Goal: Transaction & Acquisition: Purchase product/service

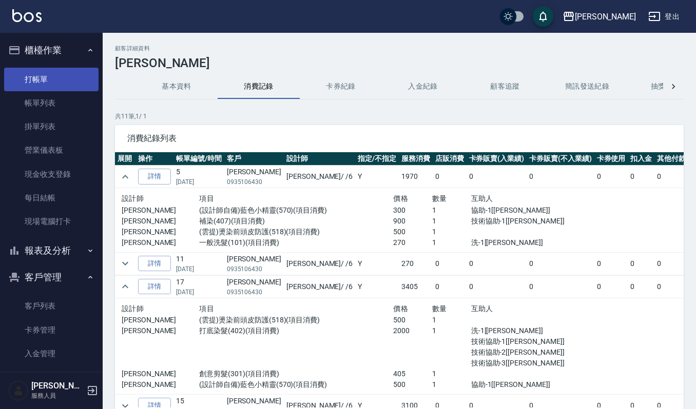
click at [54, 72] on link "打帳單" at bounding box center [51, 80] width 94 height 24
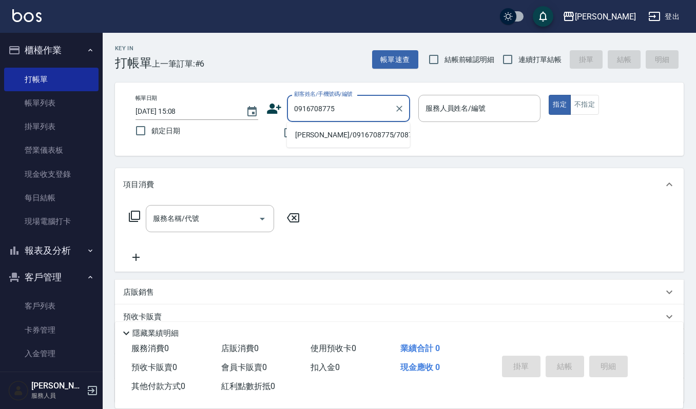
click at [331, 135] on li "[PERSON_NAME]/0916708775/708775" at bounding box center [348, 135] width 123 height 17
type input "[PERSON_NAME]/0916708775/708775"
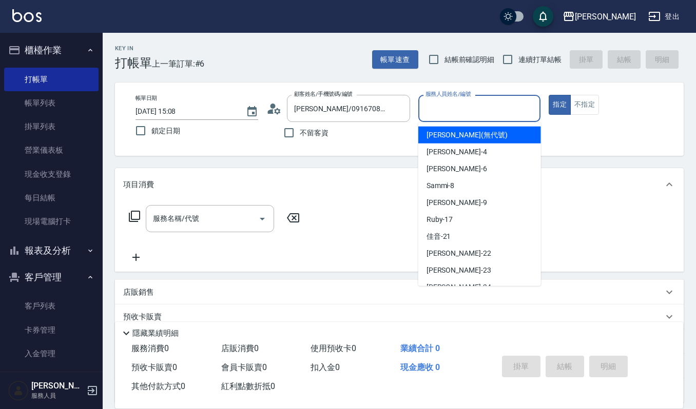
click at [454, 113] on input "服務人員姓名/編號" at bounding box center [479, 109] width 113 height 18
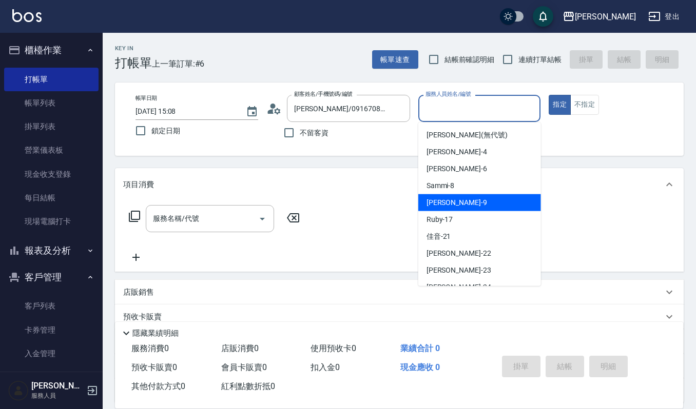
click at [461, 198] on div "Ivy艾薇 -9" at bounding box center [479, 202] width 123 height 17
type input "[PERSON_NAME]-9"
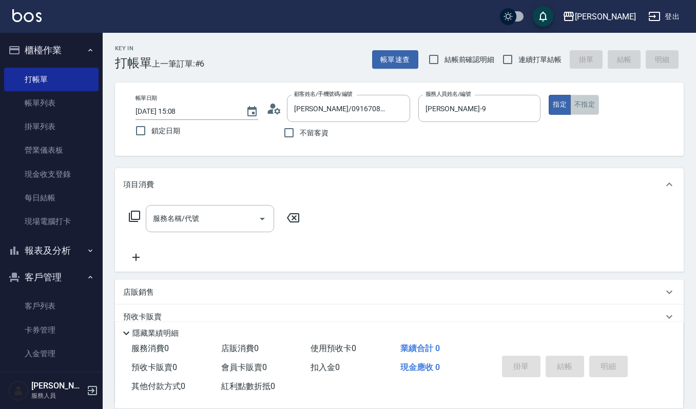
click at [587, 107] on button "不指定" at bounding box center [584, 105] width 29 height 20
click at [181, 226] on input "服務名稱/代號" at bounding box center [202, 219] width 104 height 18
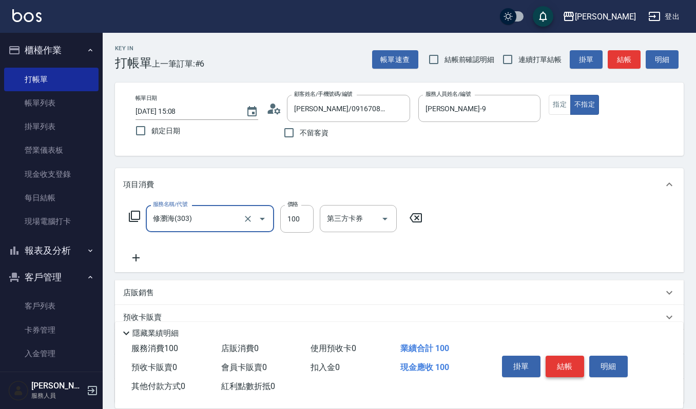
type input "修瀏海(303)"
click at [555, 360] on button "結帳" at bounding box center [564, 367] width 38 height 22
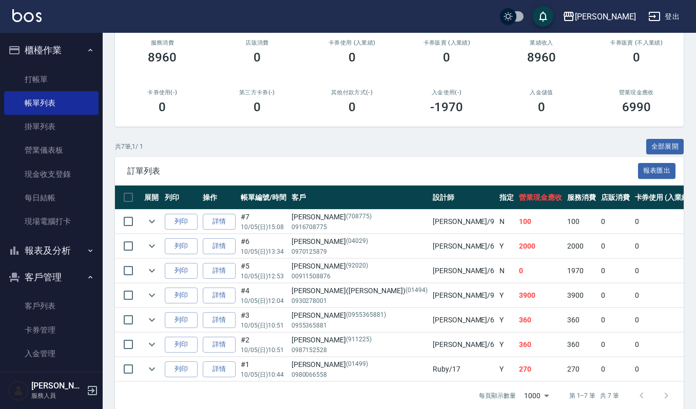
scroll to position [136, 0]
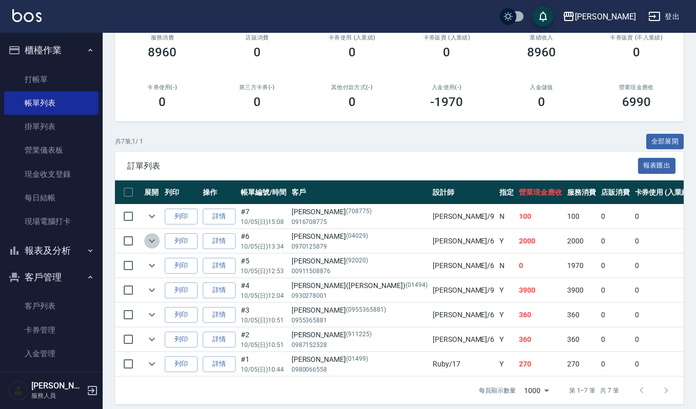
click at [152, 247] on icon "expand row" at bounding box center [152, 241] width 12 height 12
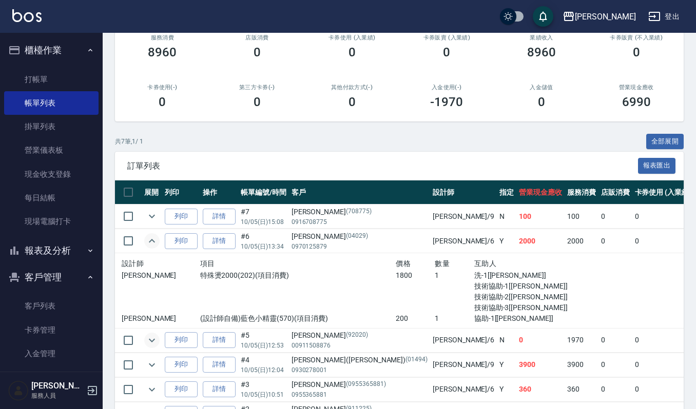
click at [153, 341] on icon "expand row" at bounding box center [152, 341] width 6 height 4
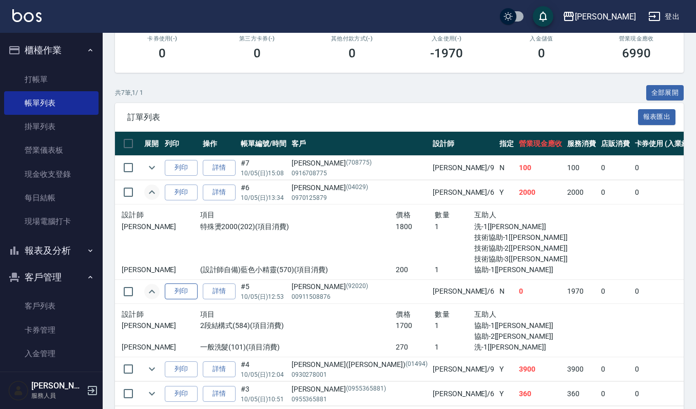
scroll to position [273, 0]
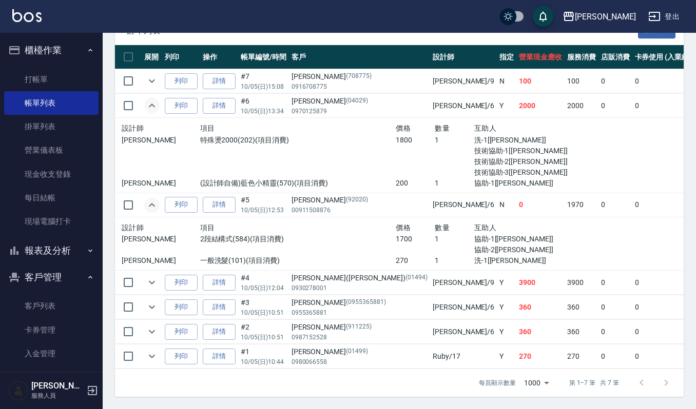
click at [148, 272] on td at bounding box center [152, 283] width 21 height 24
click at [148, 282] on icon "expand row" at bounding box center [152, 283] width 12 height 12
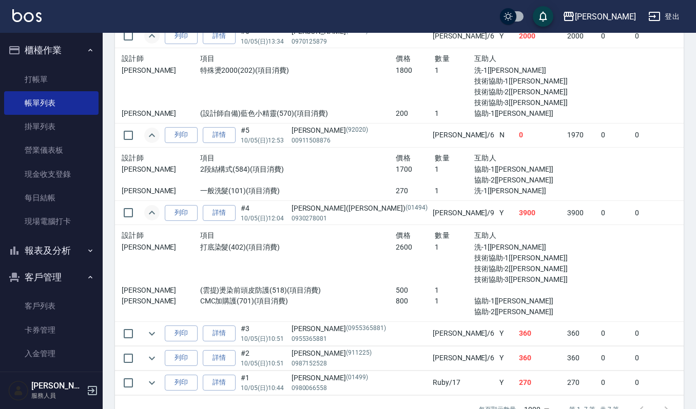
scroll to position [381, 0]
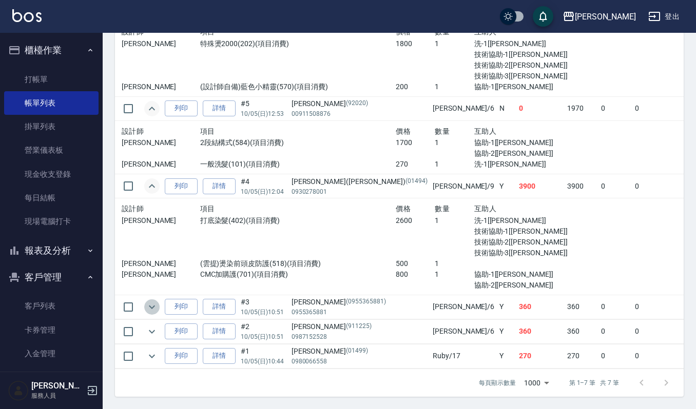
click at [152, 301] on icon "expand row" at bounding box center [152, 307] width 12 height 12
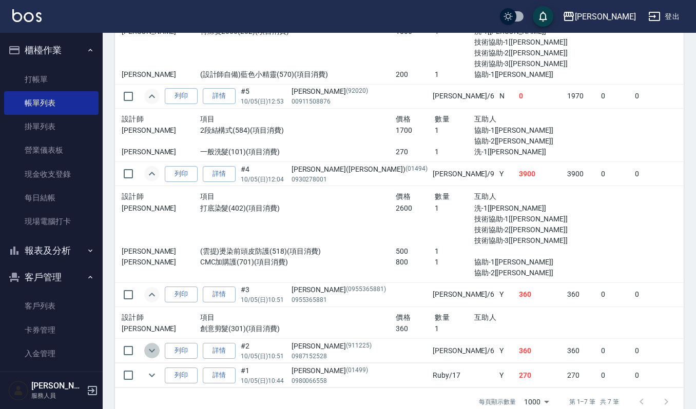
click at [156, 351] on icon "expand row" at bounding box center [152, 351] width 12 height 12
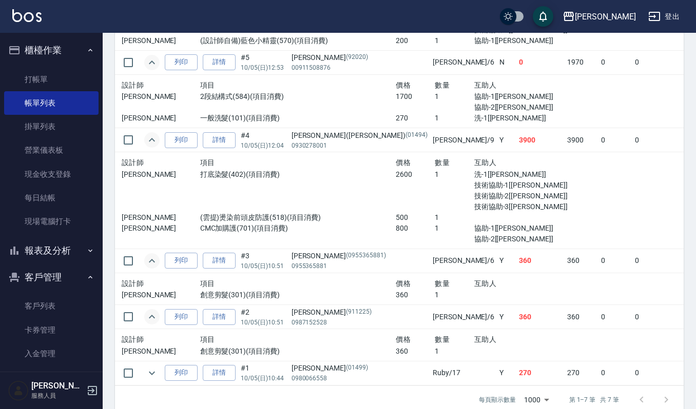
scroll to position [444, 0]
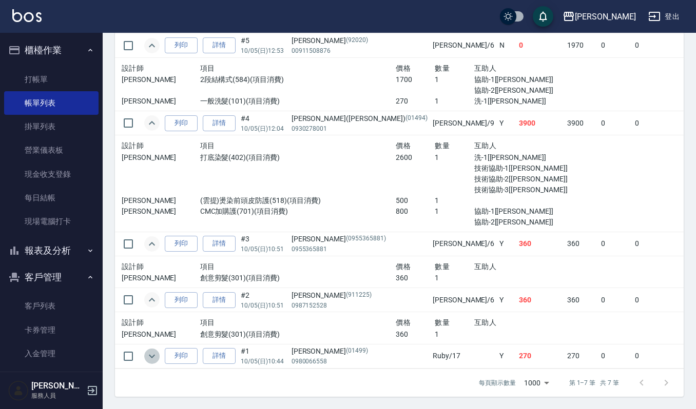
click at [151, 350] on icon "expand row" at bounding box center [152, 356] width 12 height 12
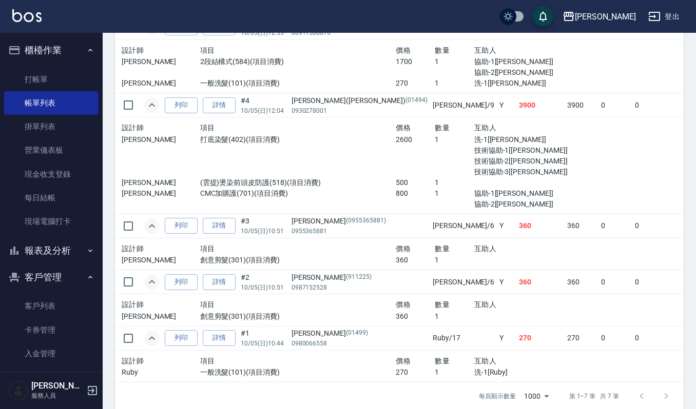
scroll to position [475, 0]
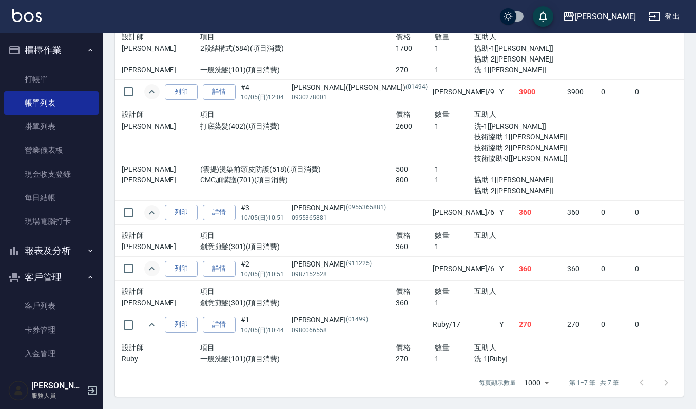
drag, startPoint x: 148, startPoint y: 312, endPoint x: 151, endPoint y: 307, distance: 6.0
click at [148, 319] on icon "expand row" at bounding box center [152, 325] width 12 height 12
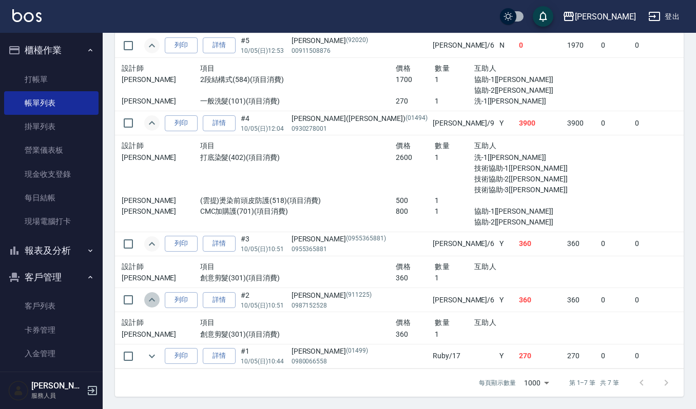
click at [150, 294] on icon "expand row" at bounding box center [152, 300] width 12 height 12
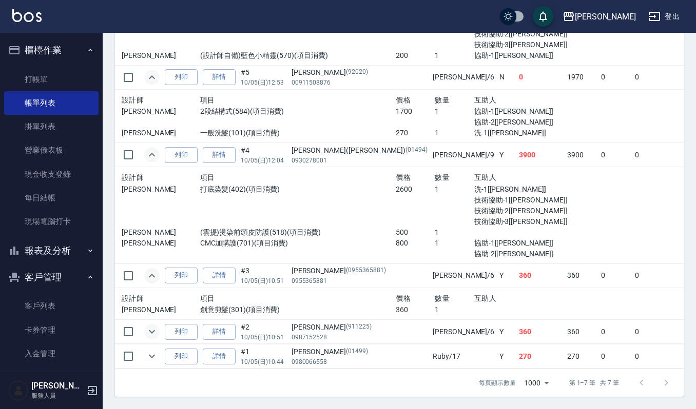
click at [152, 268] on button "expand row" at bounding box center [151, 275] width 15 height 15
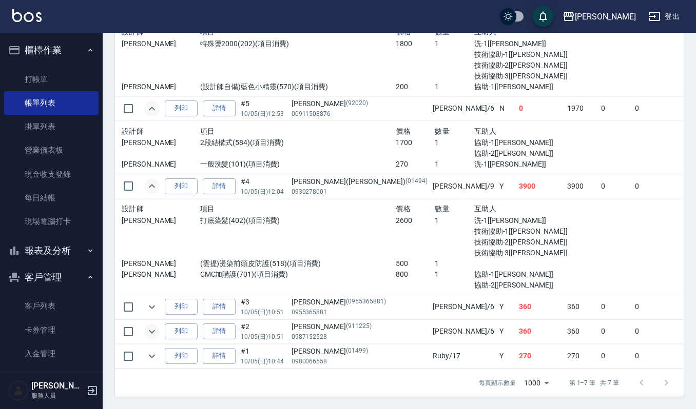
scroll to position [381, 0]
click at [144, 181] on td at bounding box center [152, 186] width 21 height 24
click at [147, 180] on icon "expand row" at bounding box center [152, 186] width 12 height 12
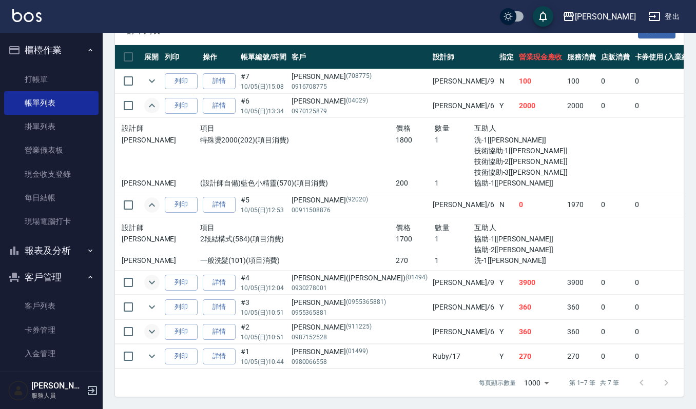
click at [156, 199] on icon "expand row" at bounding box center [152, 205] width 12 height 12
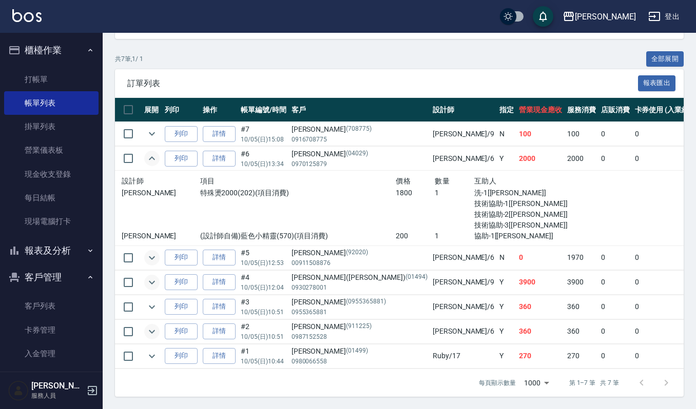
click at [149, 152] on icon "expand row" at bounding box center [152, 158] width 12 height 12
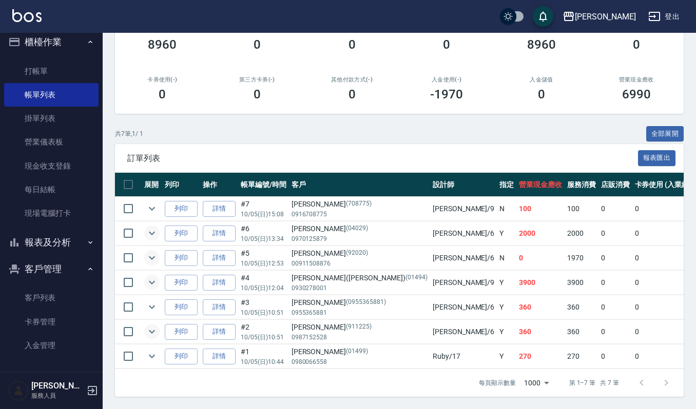
scroll to position [10, 0]
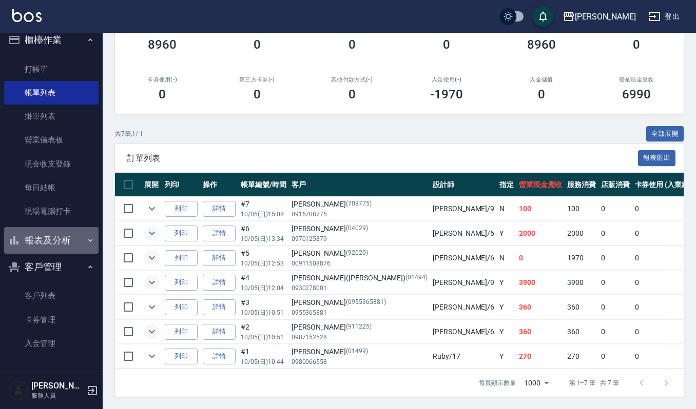
click at [57, 236] on button "報表及分析" at bounding box center [51, 240] width 94 height 27
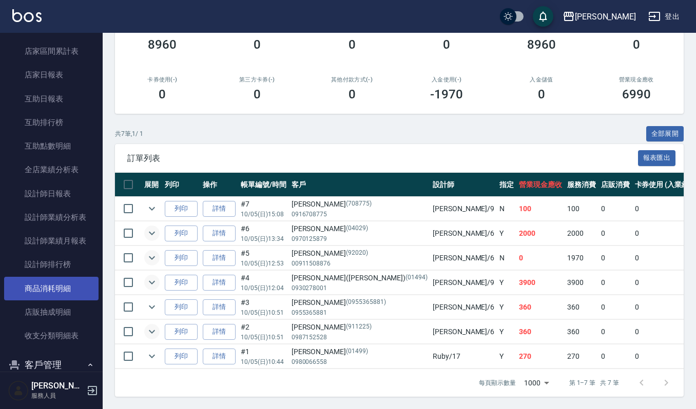
scroll to position [284, 0]
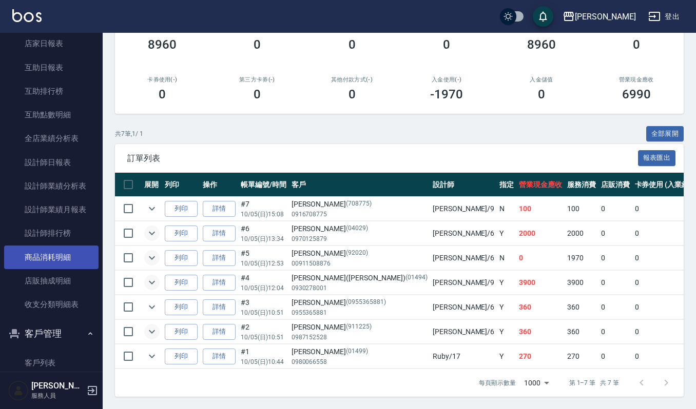
click at [73, 259] on link "商品消耗明細" at bounding box center [51, 258] width 94 height 24
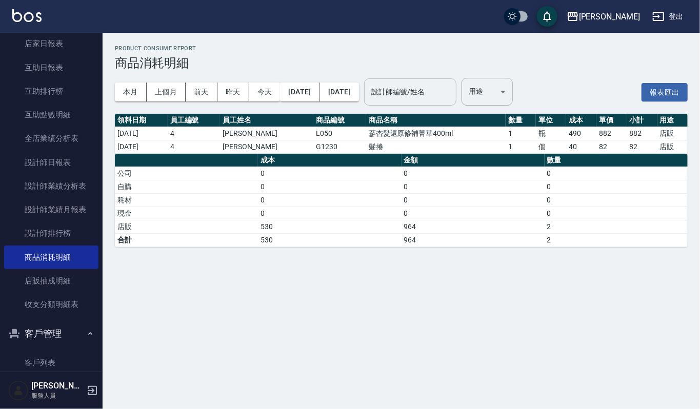
click at [422, 94] on input "設計師編號/姓名" at bounding box center [410, 92] width 83 height 18
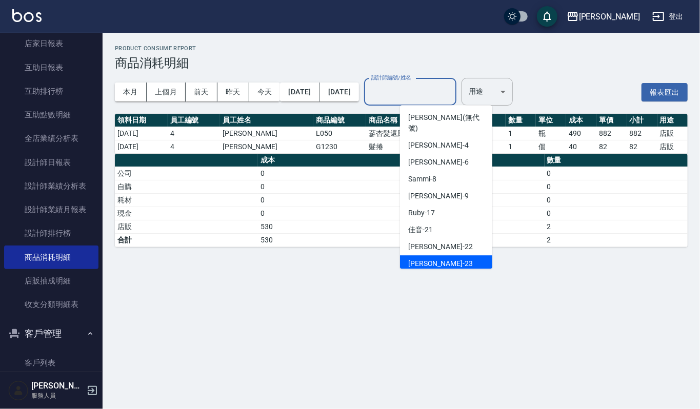
click at [440, 255] on div "郁涵 -23" at bounding box center [446, 263] width 92 height 17
type input "[PERSON_NAME]-23"
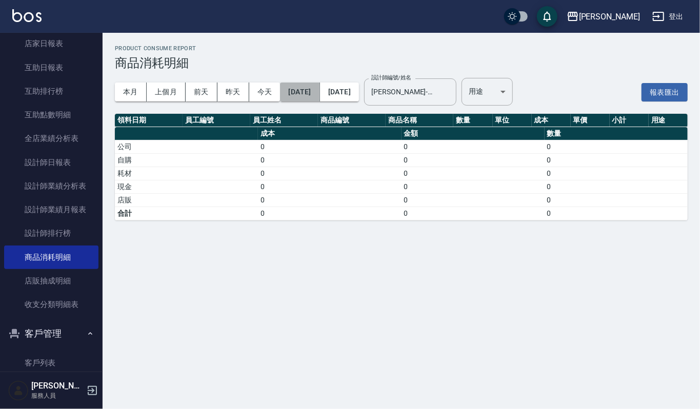
click at [317, 92] on button "2025/10/01" at bounding box center [300, 92] width 40 height 19
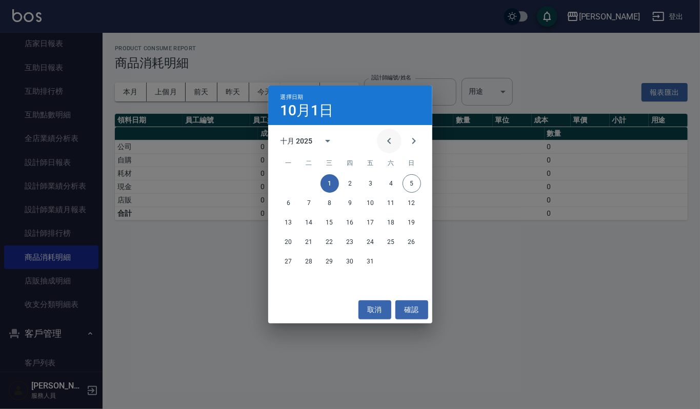
click at [385, 139] on icon "Previous month" at bounding box center [389, 141] width 12 height 12
click at [311, 259] on button "30" at bounding box center [309, 261] width 18 height 18
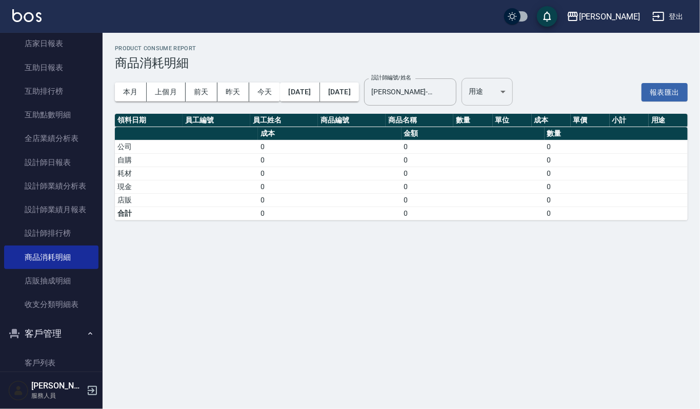
click at [544, 90] on body "上越傑森 登出 櫃檯作業 打帳單 帳單列表 掛單列表 營業儀表板 現金收支登錄 每日結帳 現場電腦打卡 報表及分析 報表目錄 店家區間累計表 店家日報表 互助…" at bounding box center [350, 204] width 700 height 409
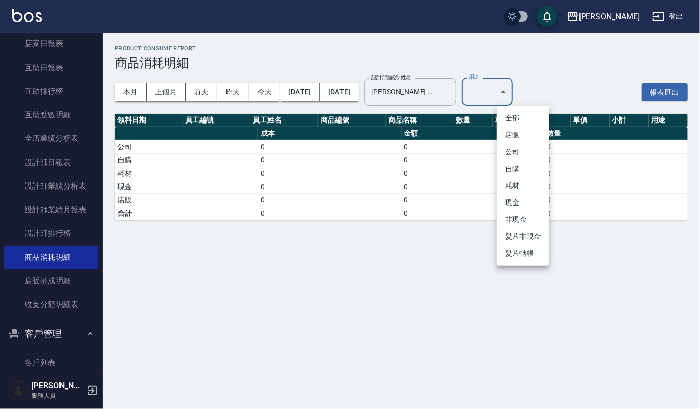
click at [206, 46] on div at bounding box center [350, 204] width 700 height 409
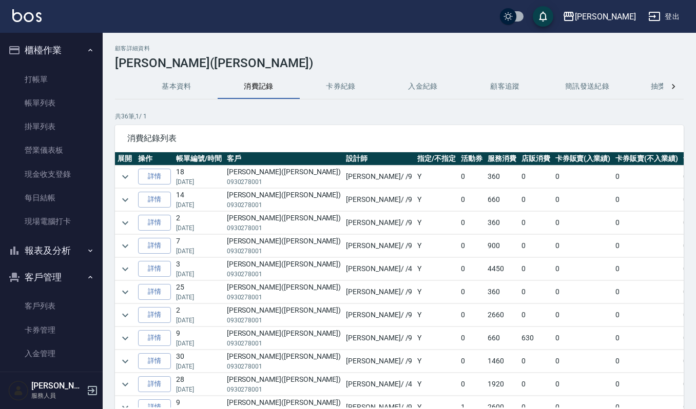
scroll to position [10, 0]
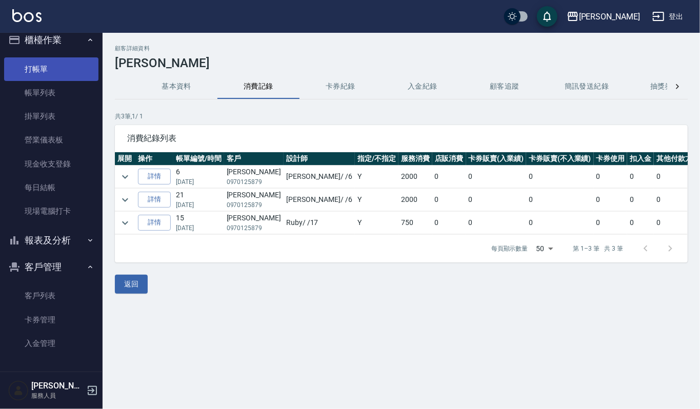
click at [56, 62] on link "打帳單" at bounding box center [51, 69] width 94 height 24
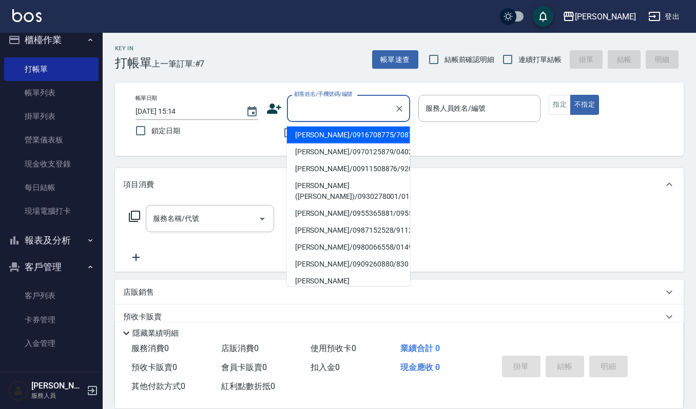
click at [353, 114] on input "顧客姓名/手機號碼/編號" at bounding box center [340, 109] width 98 height 18
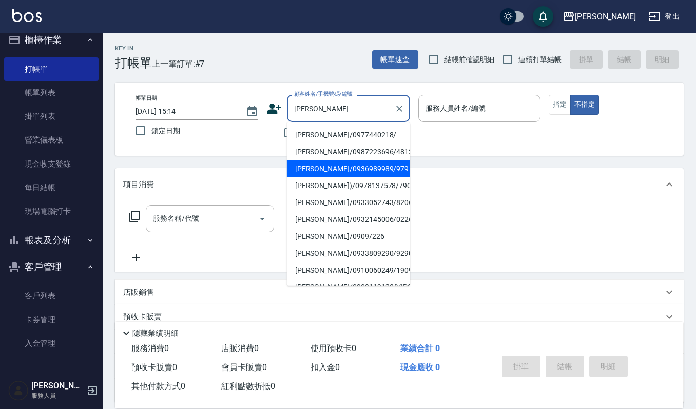
click at [331, 166] on li "[PERSON_NAME]/0936989989/979" at bounding box center [348, 169] width 123 height 17
type input "[PERSON_NAME]/0936989989/979"
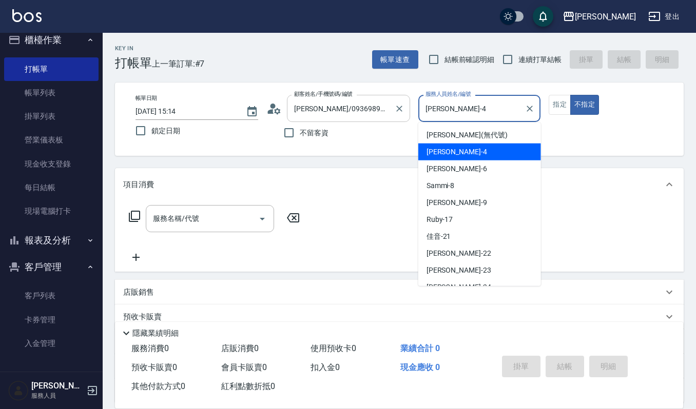
drag, startPoint x: 464, startPoint y: 107, endPoint x: 344, endPoint y: 104, distance: 120.6
click at [344, 104] on div "帳單日期 [DATE] 15:14 鎖定日期 顧客姓名/手機號碼/編號 [PERSON_NAME]/0936989989/979 顧客姓名/手機號碼/編號 不…" at bounding box center [399, 119] width 544 height 49
type input "[PERSON_NAME]-9"
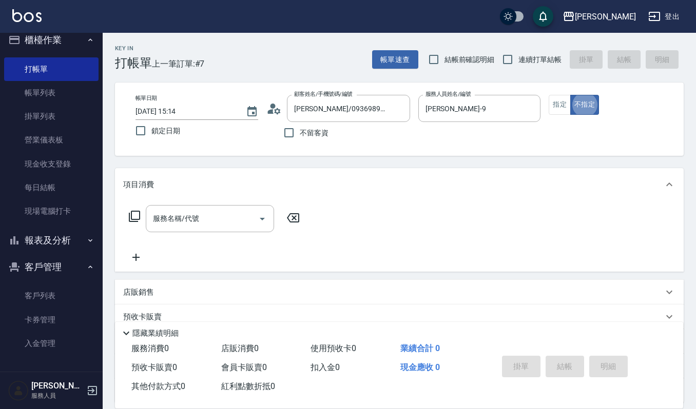
type button "false"
click at [562, 101] on button "指定" at bounding box center [559, 105] width 22 height 20
type button "true"
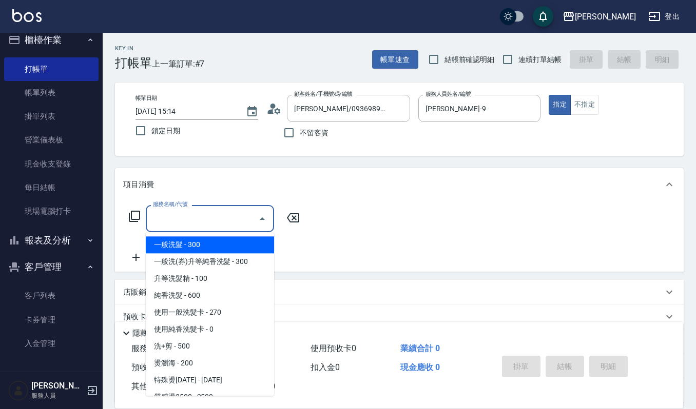
drag, startPoint x: 202, startPoint y: 226, endPoint x: 200, endPoint y: 238, distance: 12.1
click at [200, 238] on body "上越[PERSON_NAME] 登出 櫃檯作業 打帳單 帳單列表 掛單列表 營業儀表板 現金收支登錄 每日結帳 現場電腦打卡 報表及分析 報表目錄 店家區間累…" at bounding box center [348, 250] width 696 height 500
type input "ㄐ"
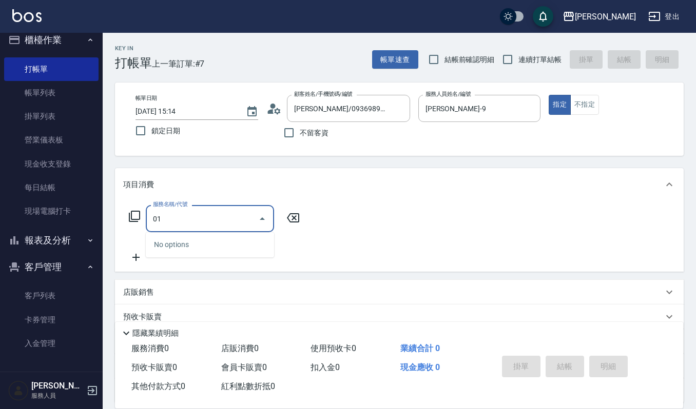
type input "0"
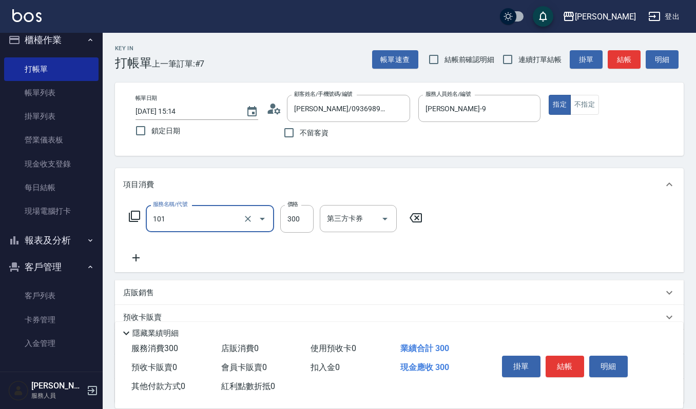
type input "一般洗髮(101)"
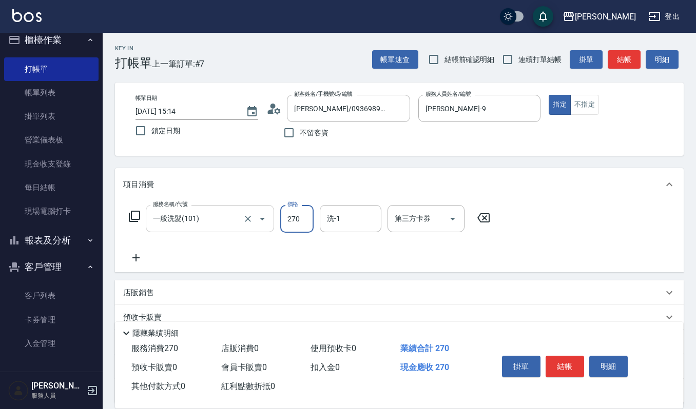
type input "270"
type input "[PERSON_NAME]-9"
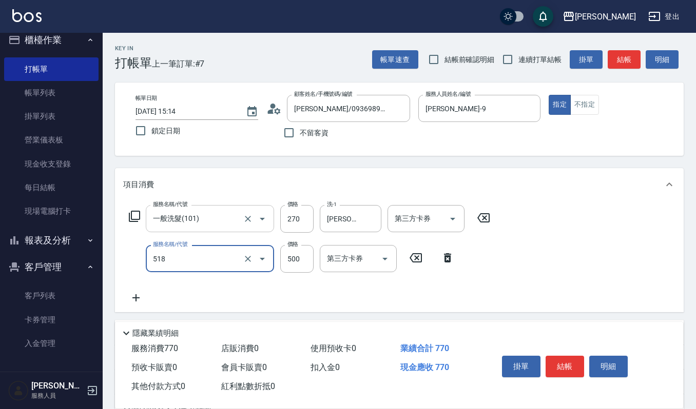
type input "(雲提)燙染前頭皮防護(518)"
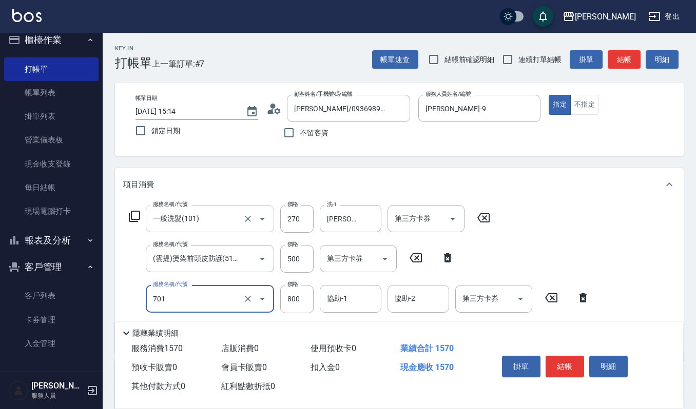
type input "CMC加購護(701)"
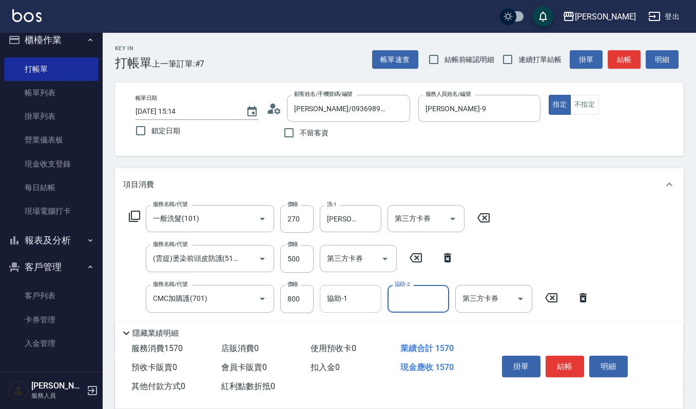
click at [348, 289] on div "協助-1" at bounding box center [351, 298] width 62 height 27
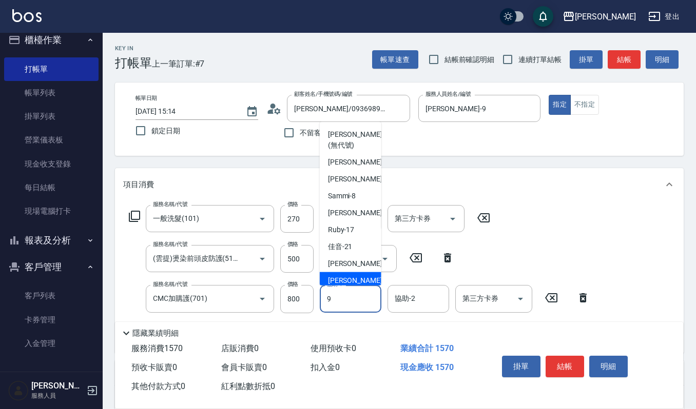
type input "[PERSON_NAME]-9"
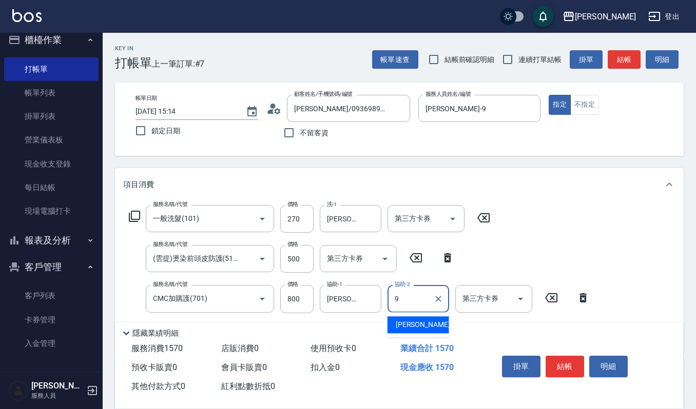
type input "[PERSON_NAME]-9"
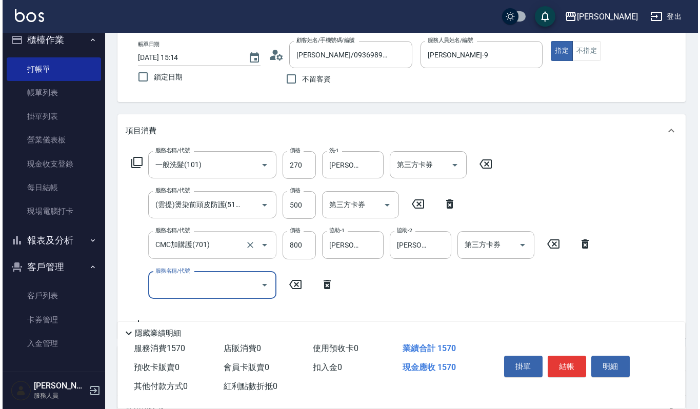
scroll to position [136, 0]
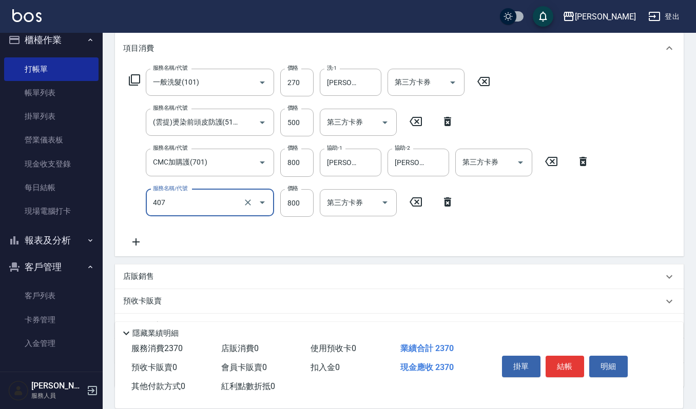
type input "補染(407)"
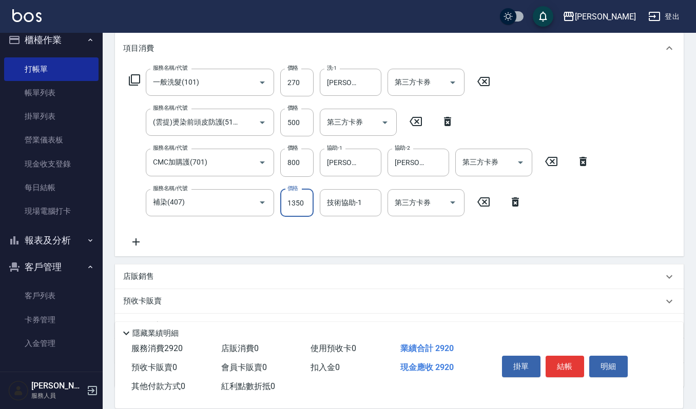
type input "1350"
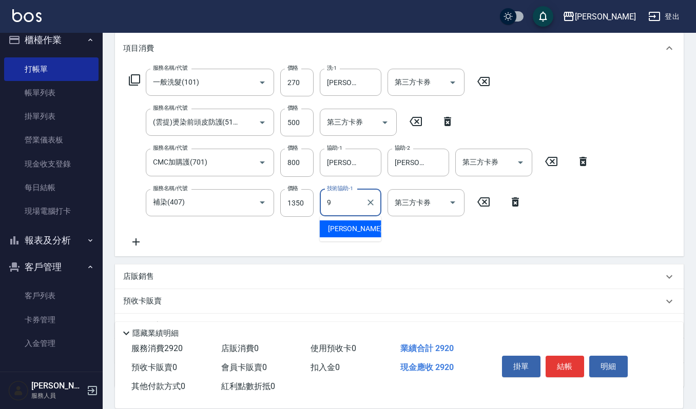
type input "[PERSON_NAME]-9"
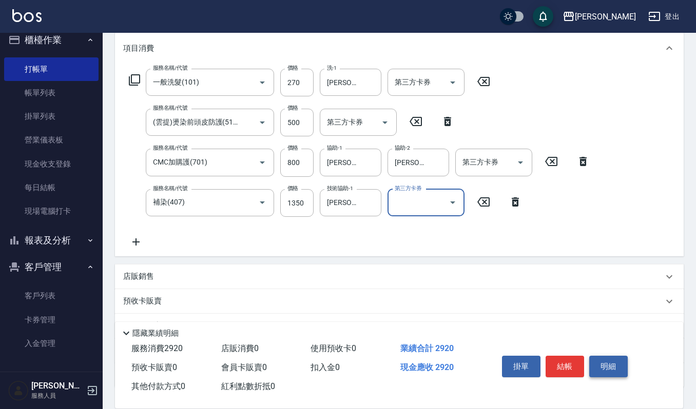
click at [598, 364] on button "明細" at bounding box center [608, 367] width 38 height 22
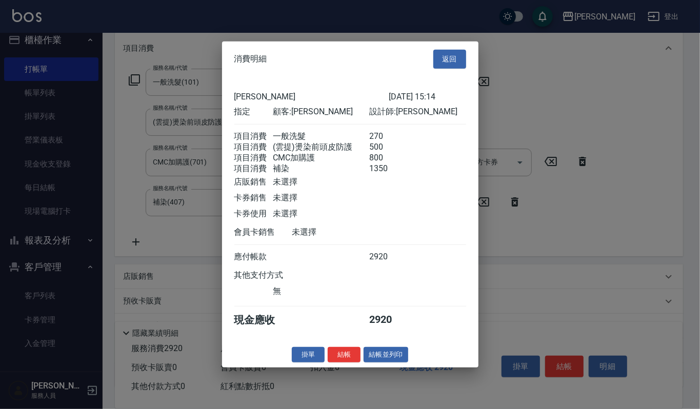
click at [396, 357] on button "結帳並列印" at bounding box center [386, 355] width 45 height 16
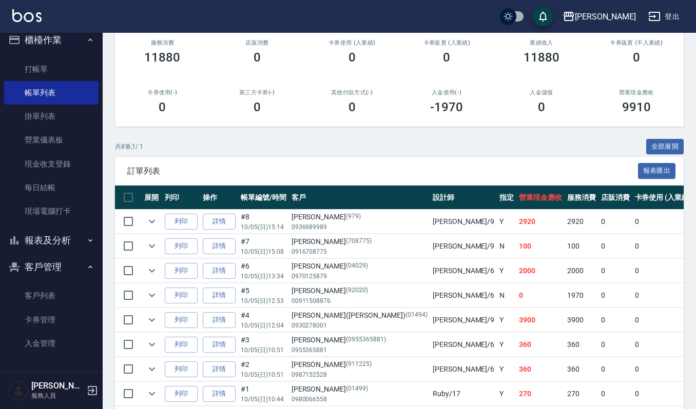
scroll to position [136, 0]
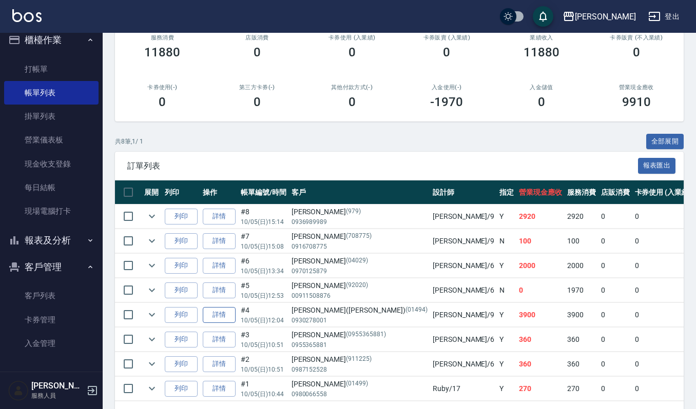
click at [214, 315] on link "詳情" at bounding box center [219, 315] width 33 height 16
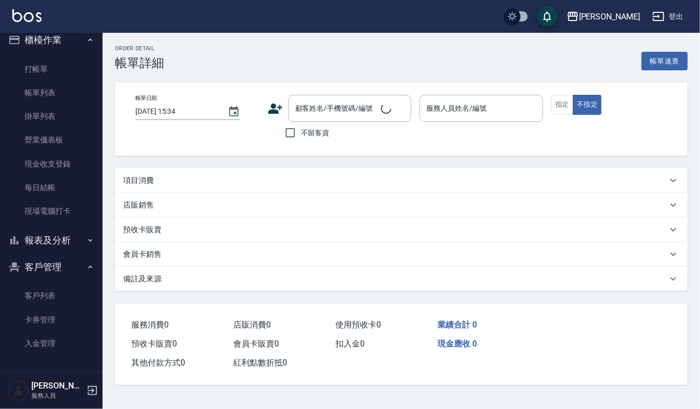
type input "[DATE] 12:04"
type input "[PERSON_NAME]-9"
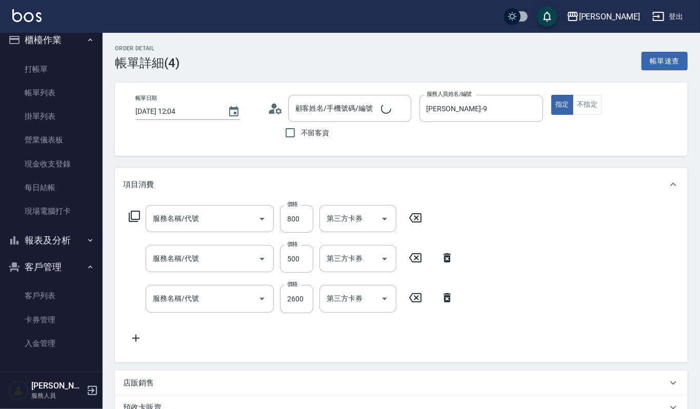
type input "CMC加購護(701)"
type input "(雲提)燙染前頭皮防護(518)"
type input "打底染髮(402)"
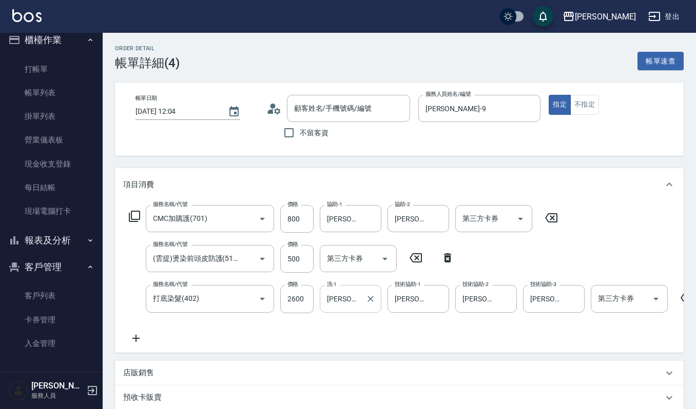
type input "[PERSON_NAME]([PERSON_NAME])/0930278001/01494"
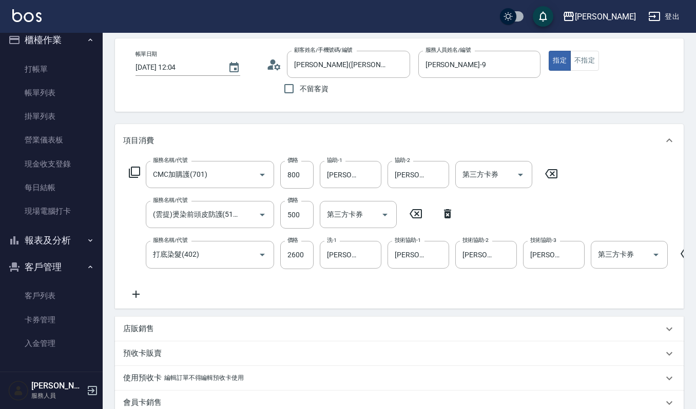
scroll to position [68, 0]
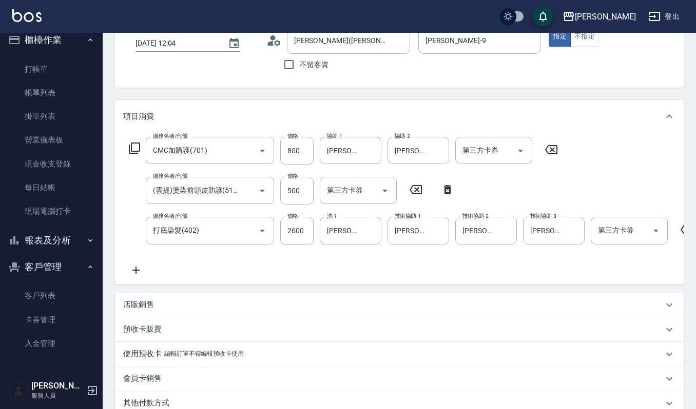
click at [169, 310] on div "店販銷售" at bounding box center [393, 305] width 540 height 11
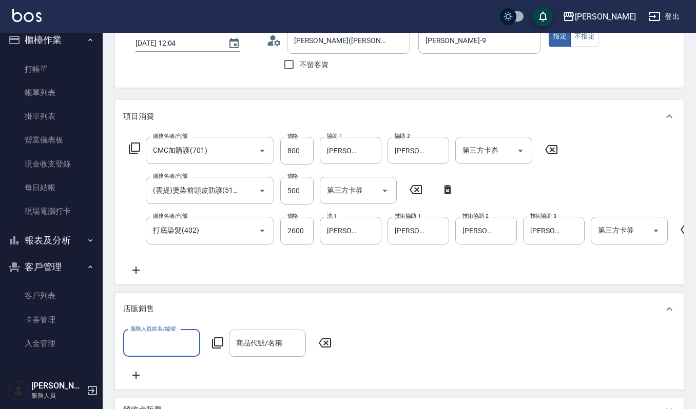
scroll to position [0, 0]
type input "[PERSON_NAME]-9"
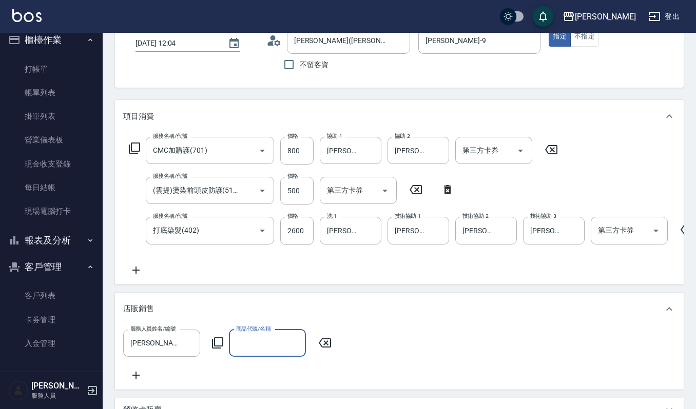
click at [259, 352] on input "商品代號/名稱" at bounding box center [267, 343] width 68 height 18
type input "t"
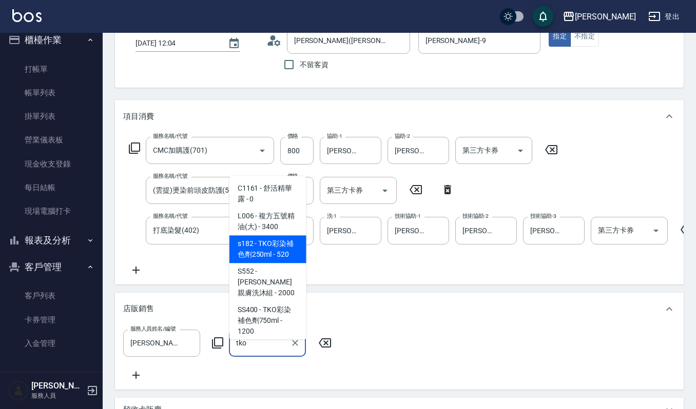
click at [276, 245] on span "s182 - TKO彩染補色劑250ml - 520" at bounding box center [267, 249] width 77 height 28
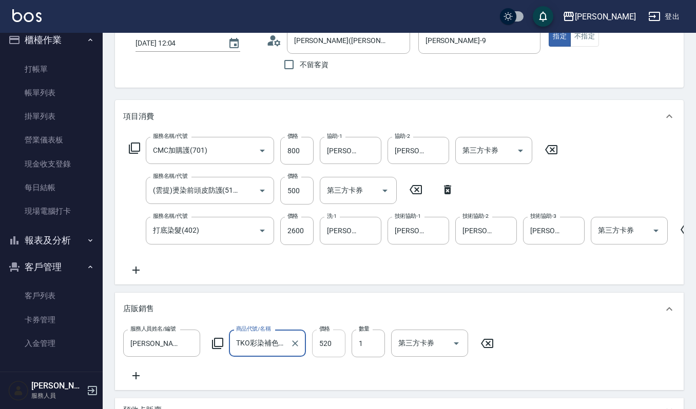
type input "TKO彩染補色劑250ml"
click at [328, 349] on input "520" at bounding box center [328, 344] width 33 height 28
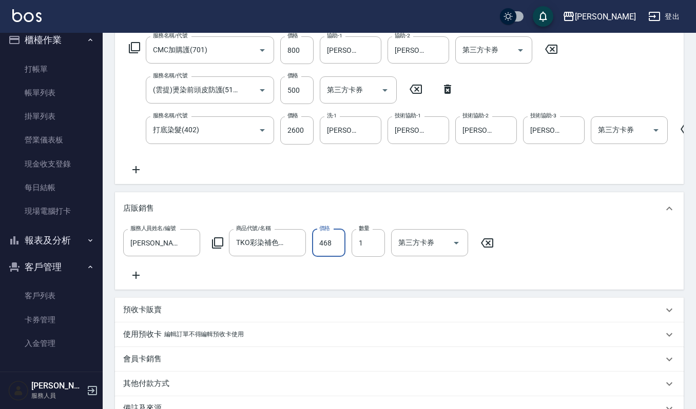
scroll to position [273, 0]
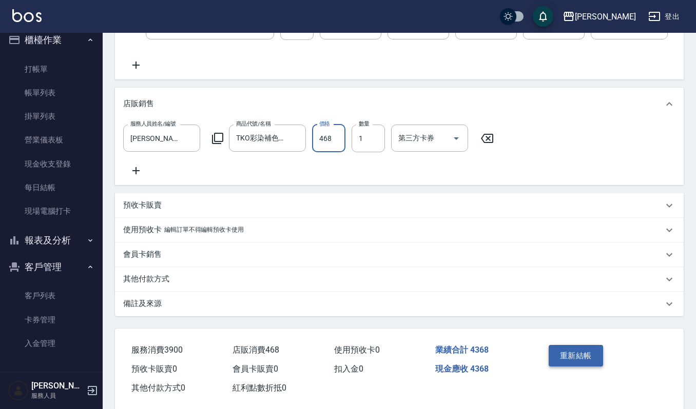
type input "468"
click at [572, 367] on button "重新結帳" at bounding box center [575, 356] width 54 height 22
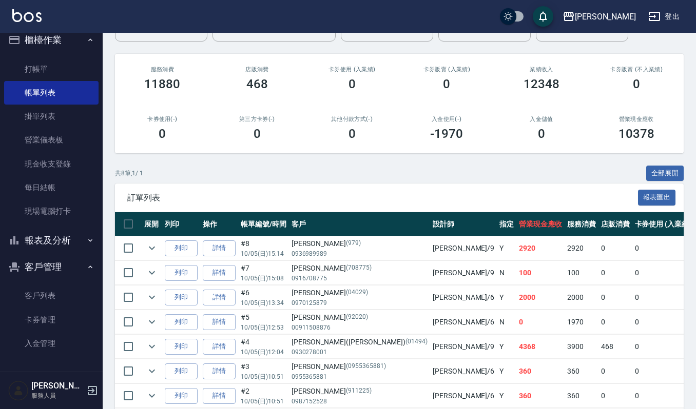
scroll to position [136, 0]
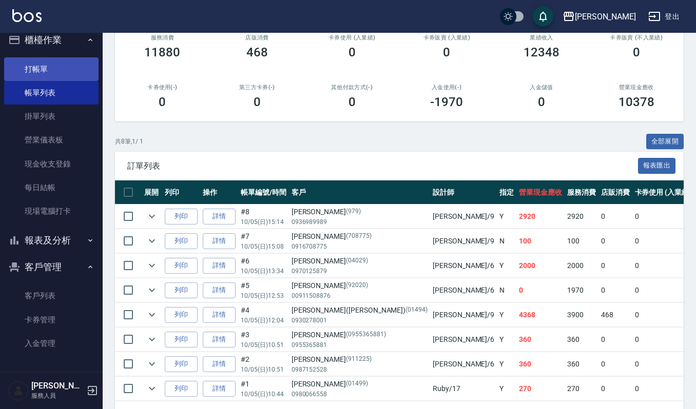
click at [47, 68] on link "打帳單" at bounding box center [51, 69] width 94 height 24
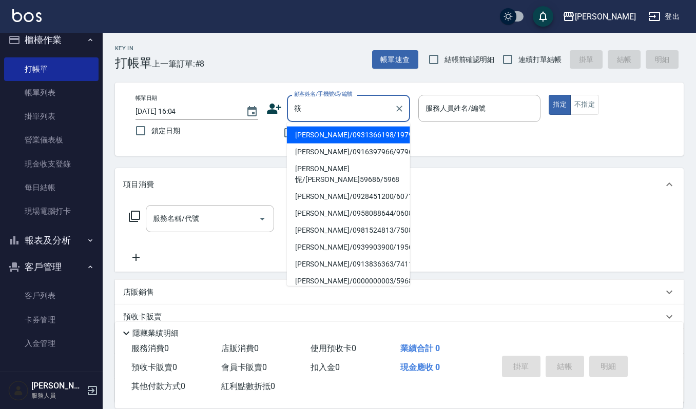
click at [329, 135] on li "[PERSON_NAME]/0931366198/1979" at bounding box center [348, 135] width 123 height 17
type input "[PERSON_NAME]/0931366198/1979"
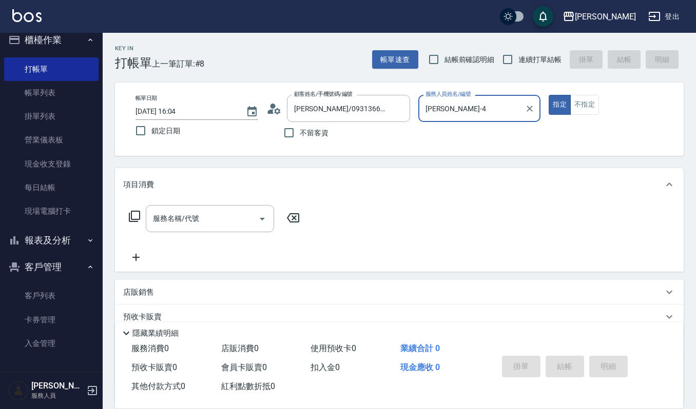
click at [460, 124] on p at bounding box center [479, 127] width 123 height 11
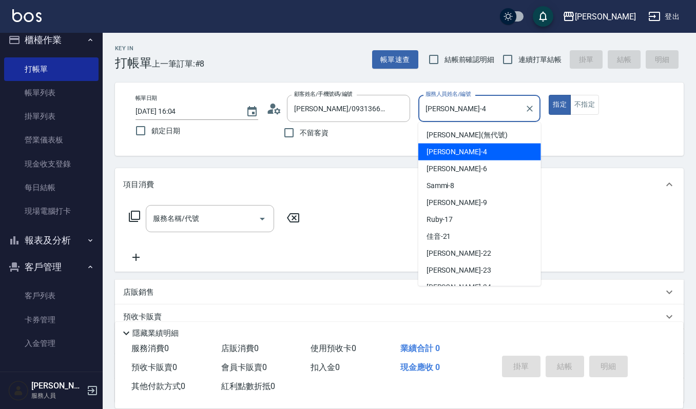
click at [456, 114] on input "[PERSON_NAME]-4" at bounding box center [472, 109] width 98 height 18
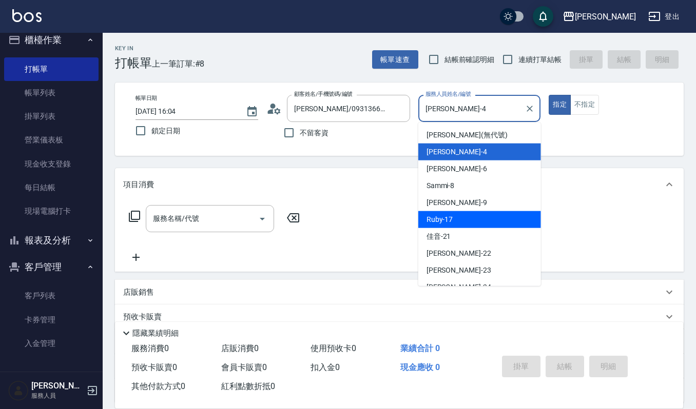
click at [457, 218] on div "Ruby -17" at bounding box center [479, 219] width 123 height 17
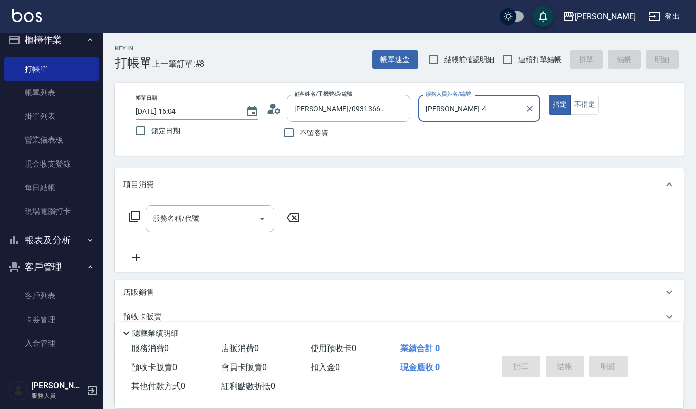
type input "Ruby-17"
drag, startPoint x: 197, startPoint y: 222, endPoint x: 207, endPoint y: 228, distance: 12.0
click at [199, 222] on input "服務名稱/代號" at bounding box center [202, 219] width 104 height 18
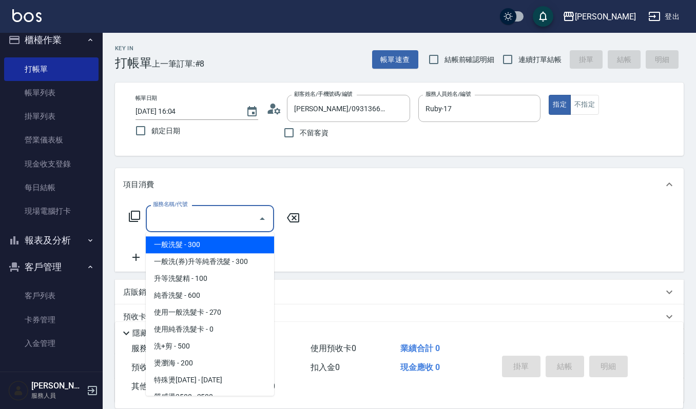
click at [228, 245] on span "一般洗髮 - 300" at bounding box center [210, 245] width 128 height 17
type input "一般洗髮(101)"
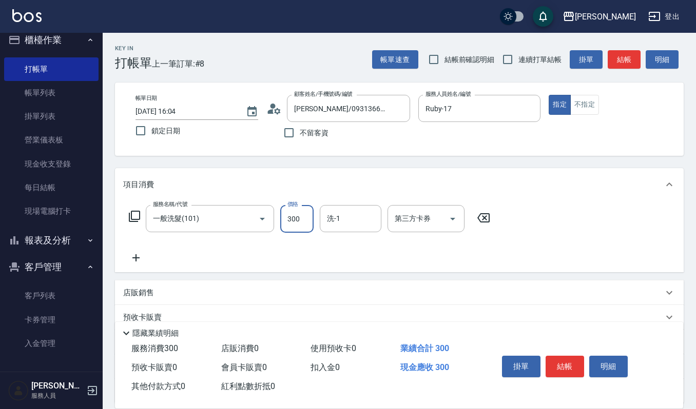
click at [283, 222] on input "300" at bounding box center [296, 219] width 33 height 28
type input "270"
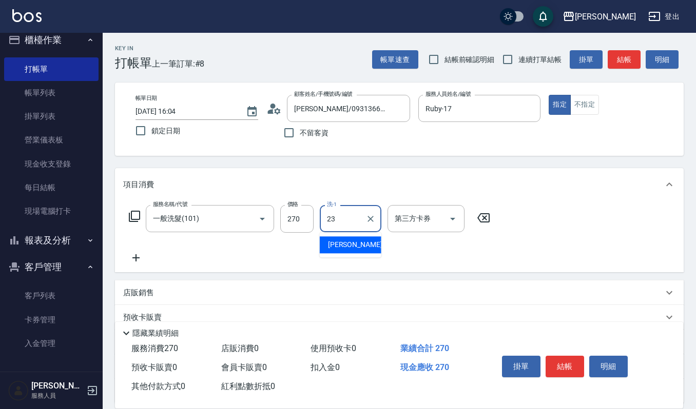
type input "[PERSON_NAME]-23"
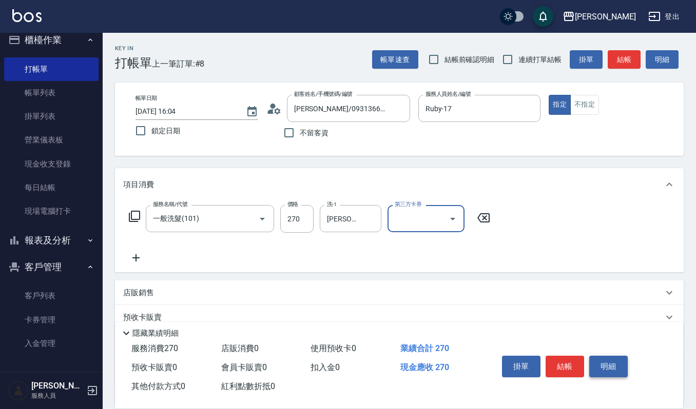
click at [622, 366] on button "明細" at bounding box center [608, 367] width 38 height 22
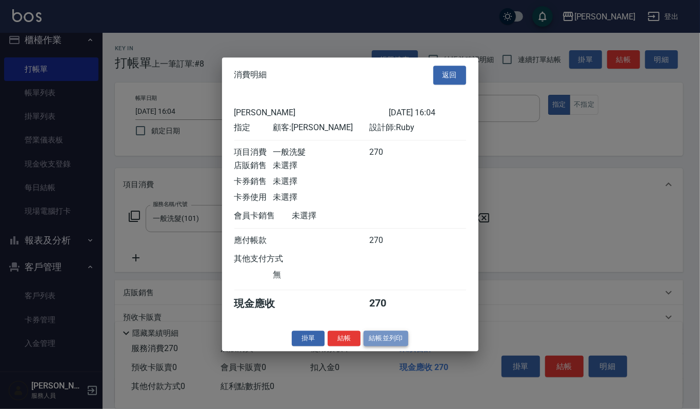
click at [397, 347] on button "結帳並列印" at bounding box center [386, 339] width 45 height 16
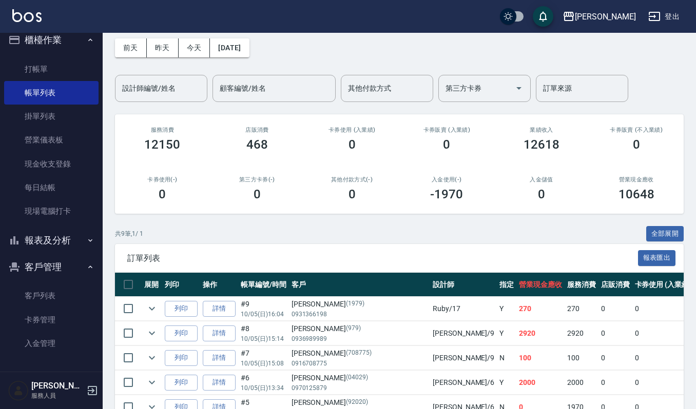
scroll to position [68, 0]
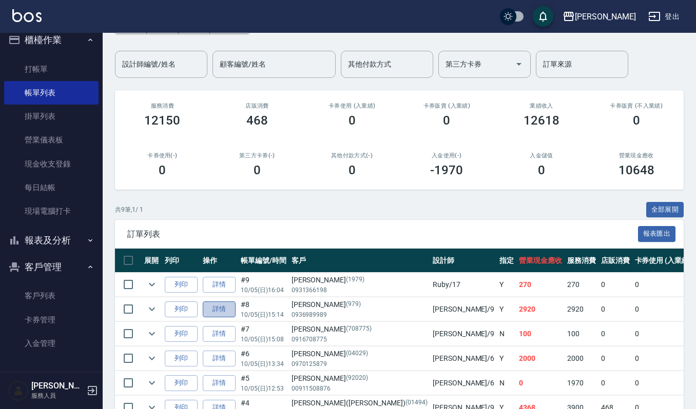
click at [225, 311] on link "詳情" at bounding box center [219, 310] width 33 height 16
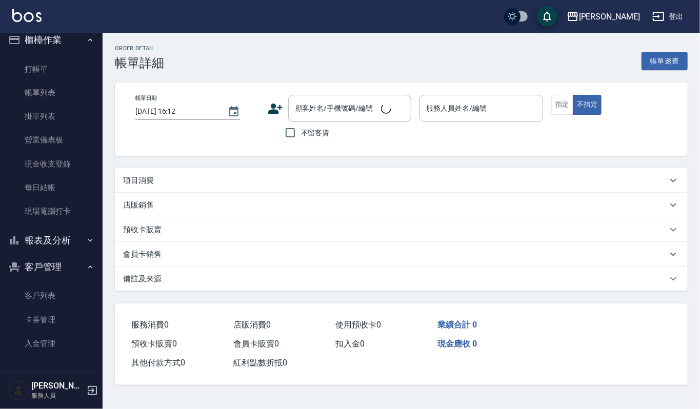
type input "[DATE] 15:14"
type input "[PERSON_NAME]-9"
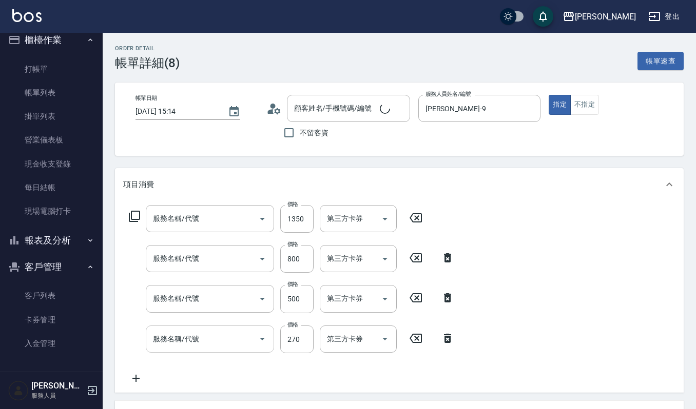
type input "[PERSON_NAME]/0936989989/979"
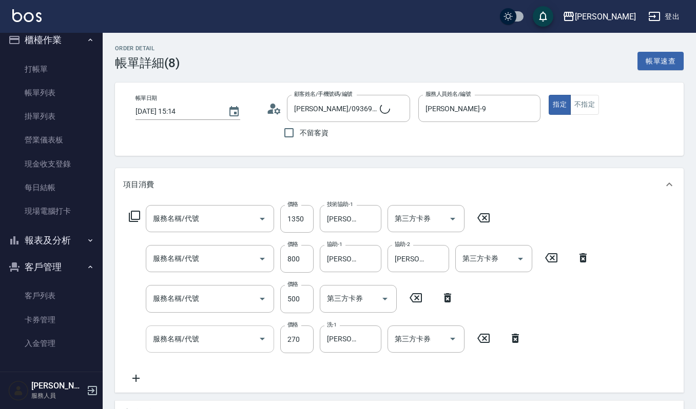
scroll to position [205, 0]
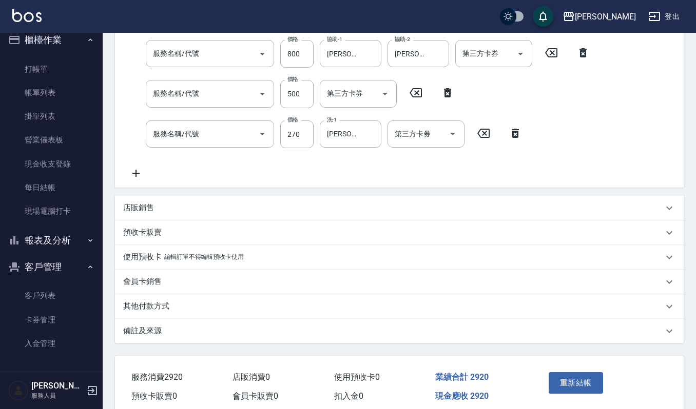
type input "補染(407)"
type input "CMC加購護(701)"
type input "(雲提)燙染前頭皮防護(518)"
type input "一般洗髮(101)"
click at [177, 197] on div "店販銷售" at bounding box center [399, 208] width 568 height 25
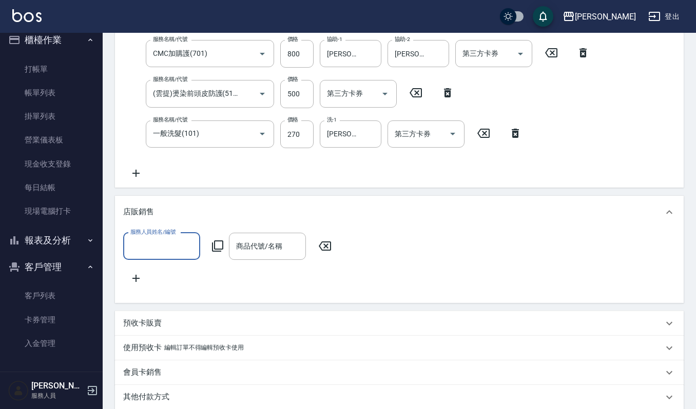
scroll to position [0, 0]
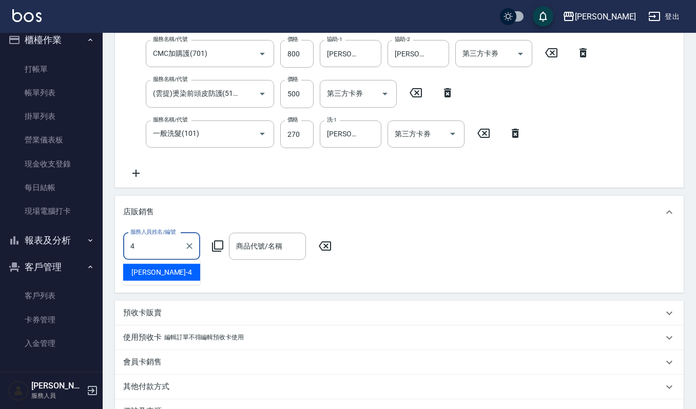
type input "[PERSON_NAME]-4"
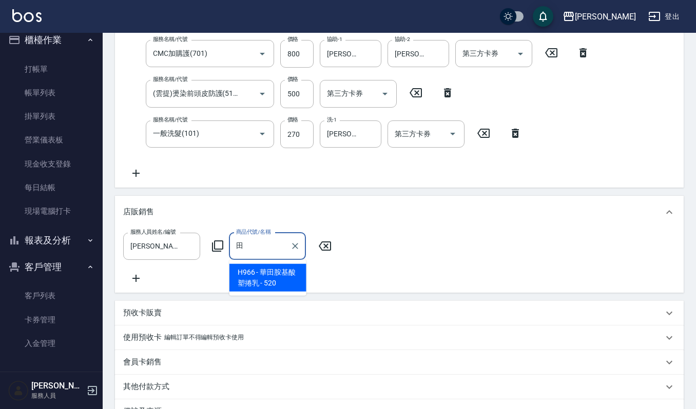
type input "華田胺基酸塑捲乳"
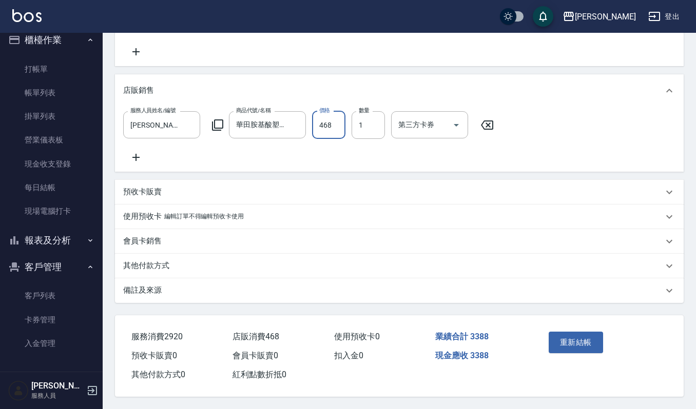
scroll to position [339, 0]
type input "468"
click at [585, 340] on button "重新結帳" at bounding box center [575, 343] width 54 height 22
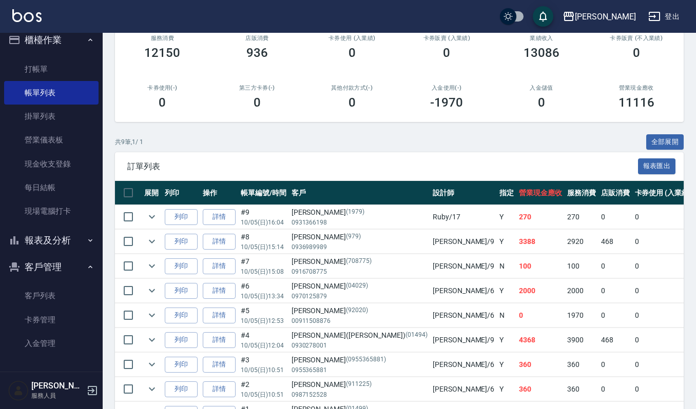
scroll to position [136, 0]
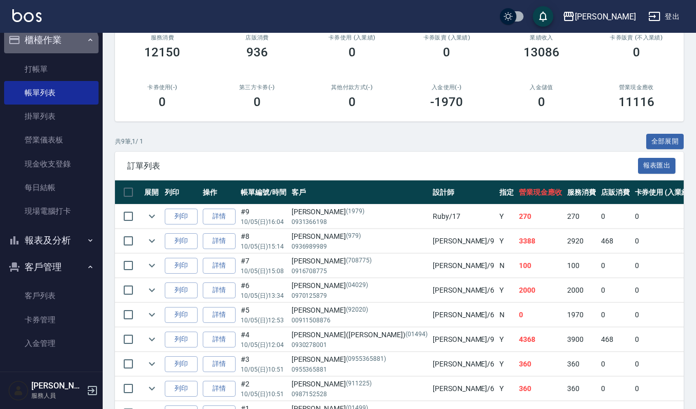
click at [48, 51] on button "櫃檯作業" at bounding box center [51, 40] width 94 height 27
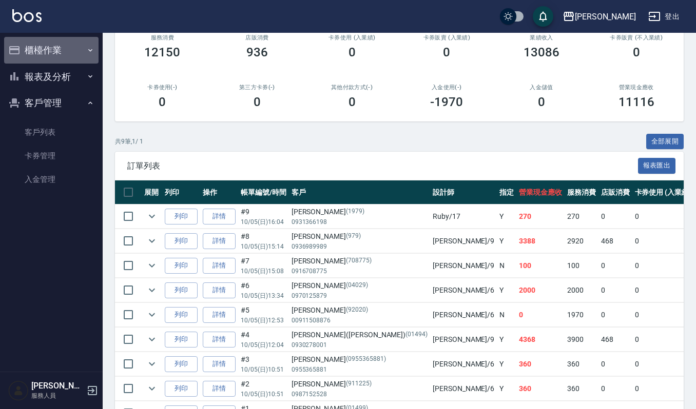
click at [47, 56] on button "櫃檯作業" at bounding box center [51, 50] width 94 height 27
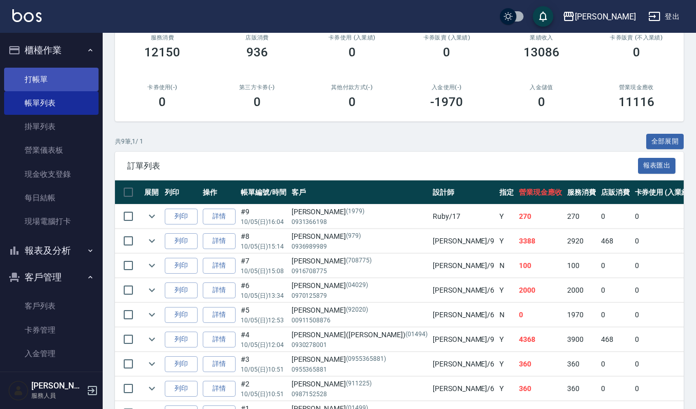
click at [49, 82] on link "打帳單" at bounding box center [51, 80] width 94 height 24
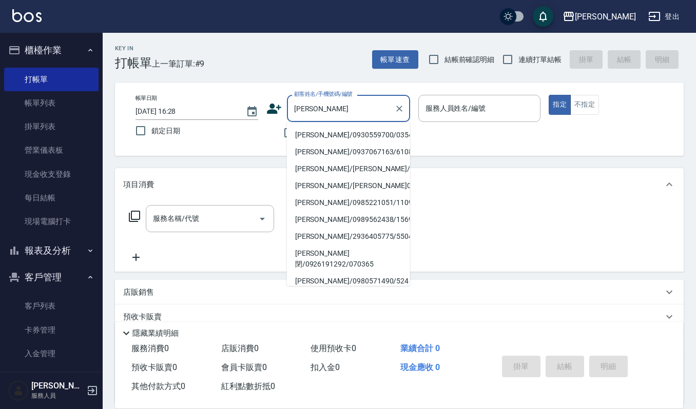
type input "[PERSON_NAME]/0930559700/03542"
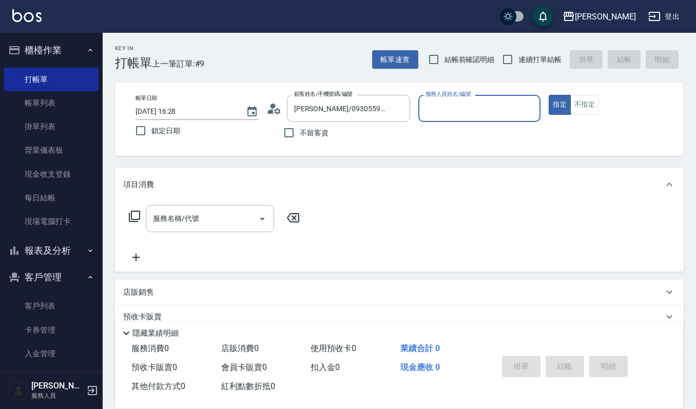
type input "Ruby-17"
click at [548, 95] on button "指定" at bounding box center [559, 105] width 22 height 20
type button "true"
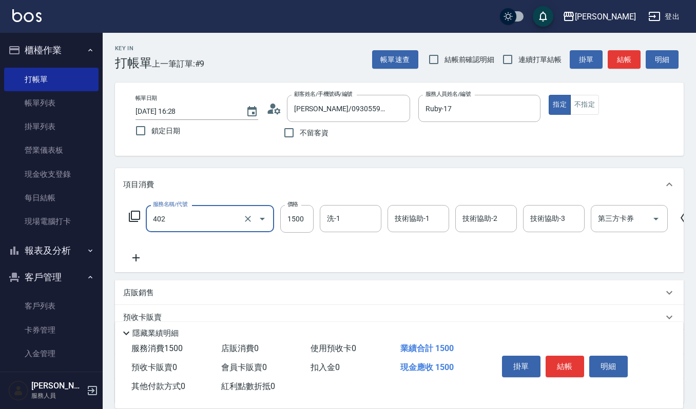
type input "打底染髮(402)"
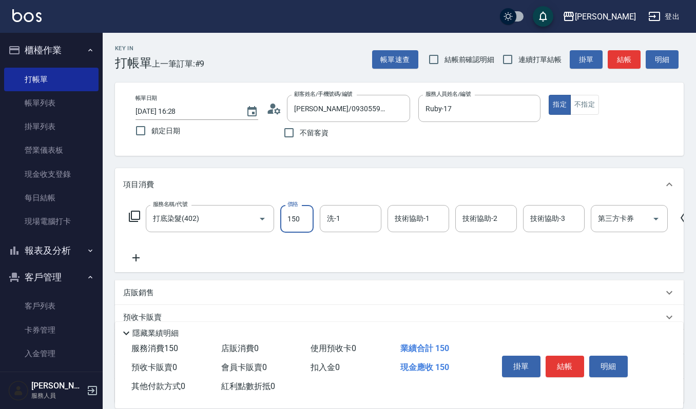
type input "1500"
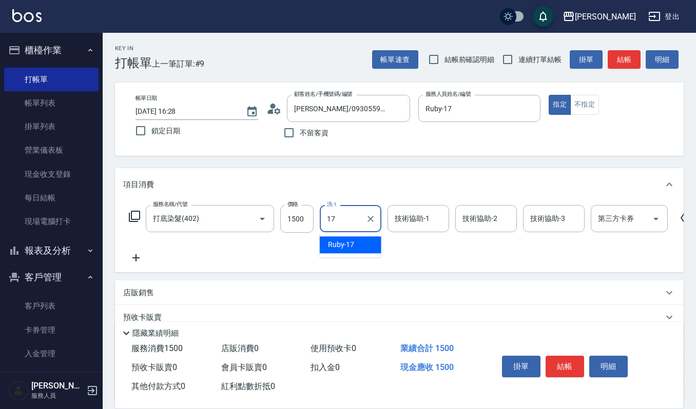
type input "Ruby-17"
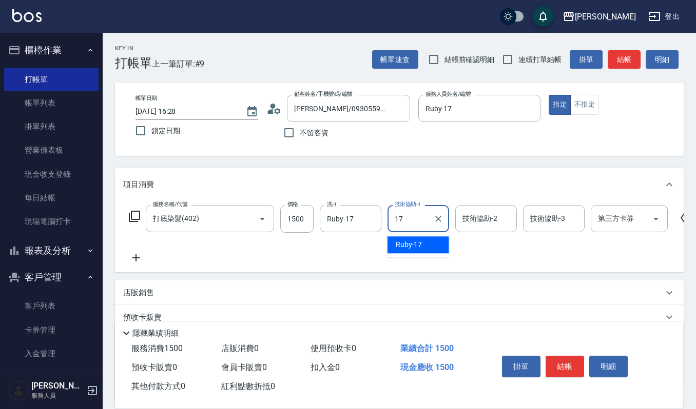
type input "Ruby-17"
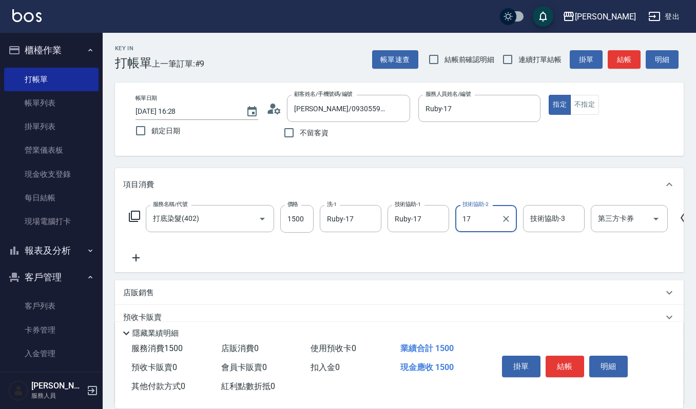
type input "Ruby-17"
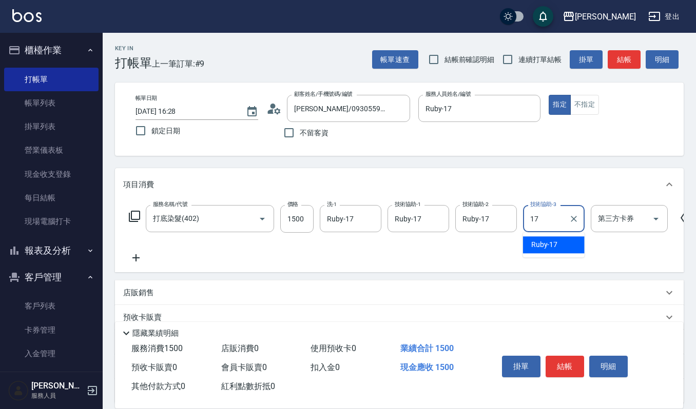
type input "Ruby-17"
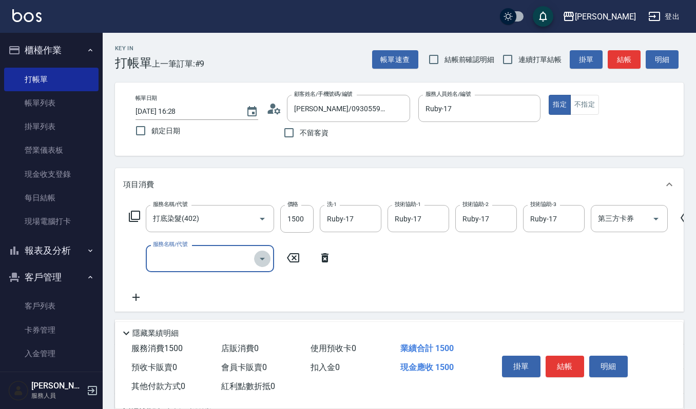
click at [261, 261] on icon "Open" at bounding box center [262, 259] width 12 height 12
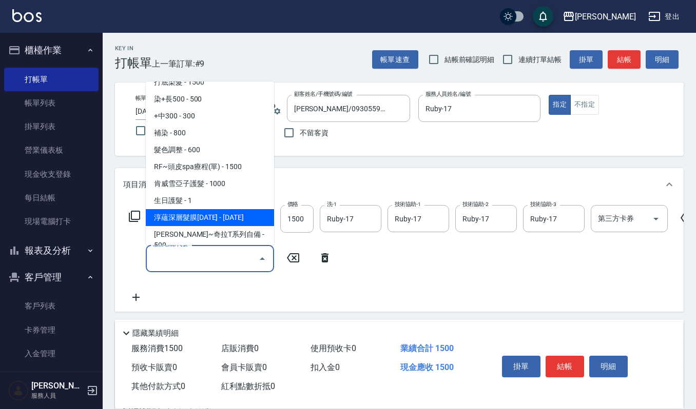
scroll to position [479, 0]
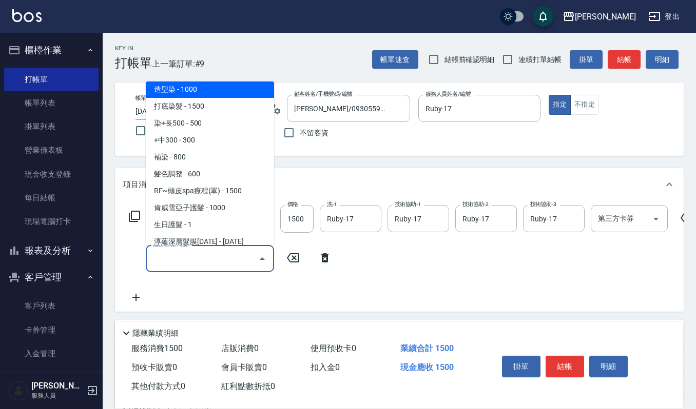
click at [173, 91] on span "造型染 - 1000" at bounding box center [210, 89] width 128 height 17
type input "造型染(401)"
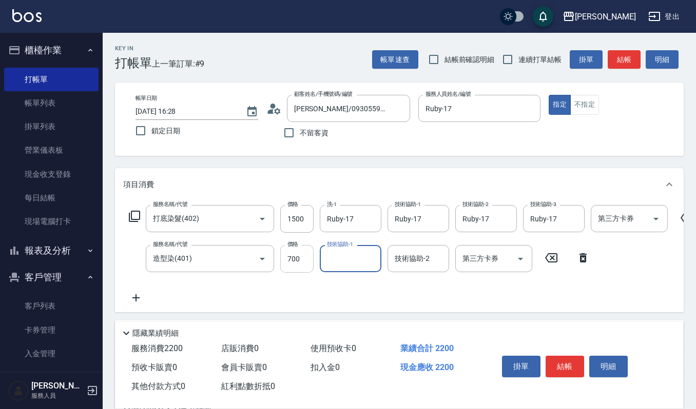
click at [302, 253] on input "700" at bounding box center [296, 259] width 33 height 28
click at [302, 253] on input "800" at bounding box center [296, 259] width 33 height 28
click at [308, 269] on input "7000" at bounding box center [296, 259] width 33 height 28
type input "1000"
type input "Ruby-17"
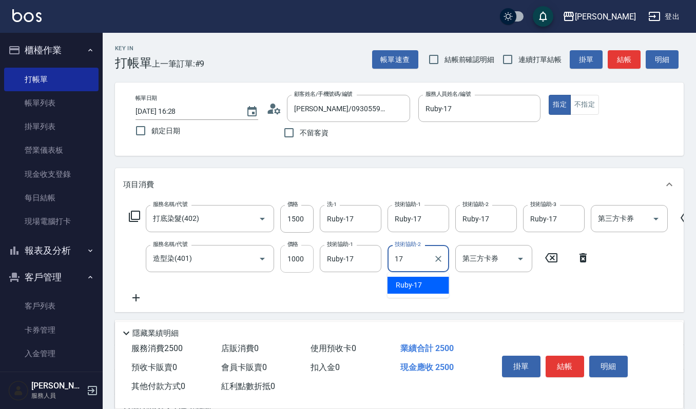
type input "Ruby-17"
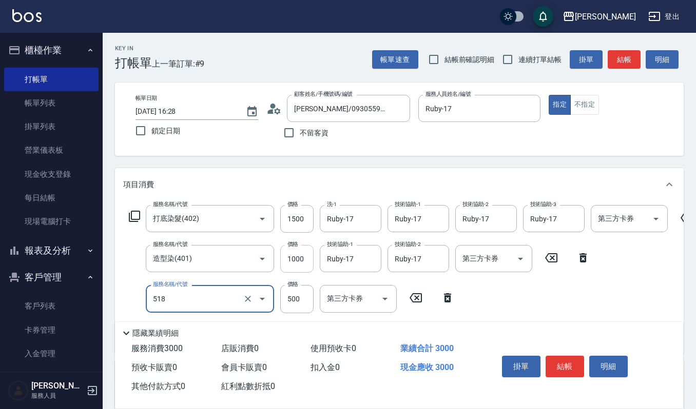
type input "(雲提)燙染前頭皮防護(518)"
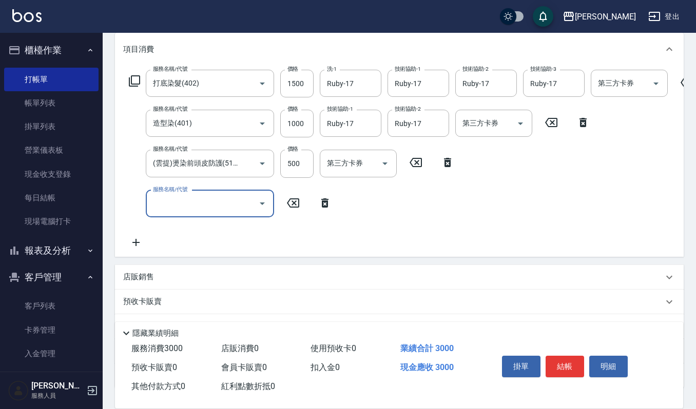
scroll to position [136, 0]
type input "創意剪髮(301)"
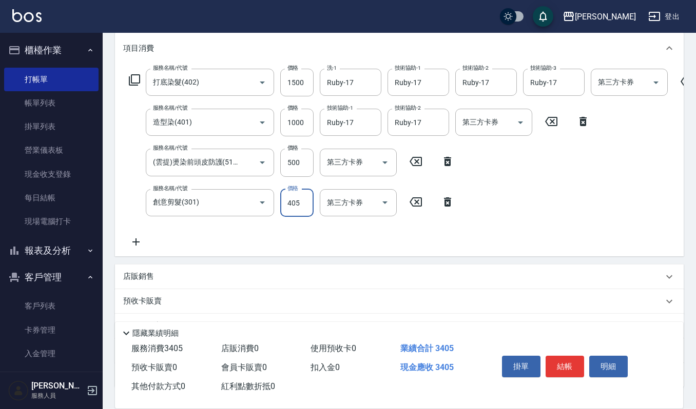
type input "405"
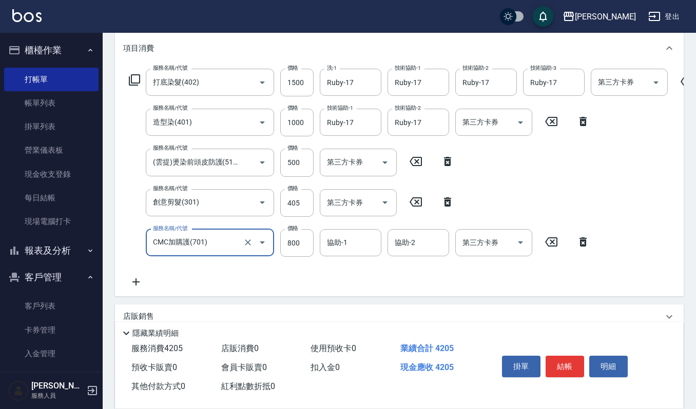
type input "CMC加購護(701)"
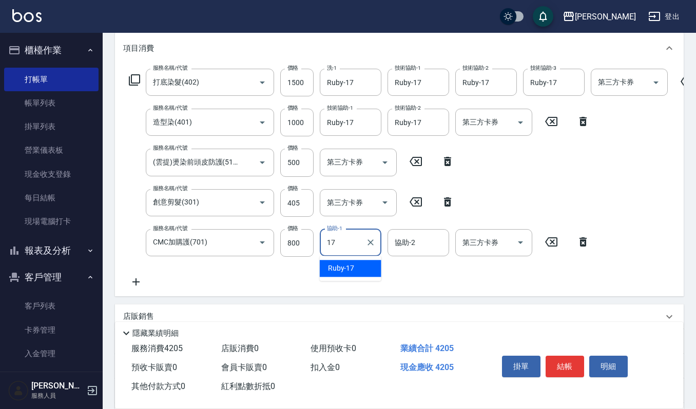
type input "Ruby-17"
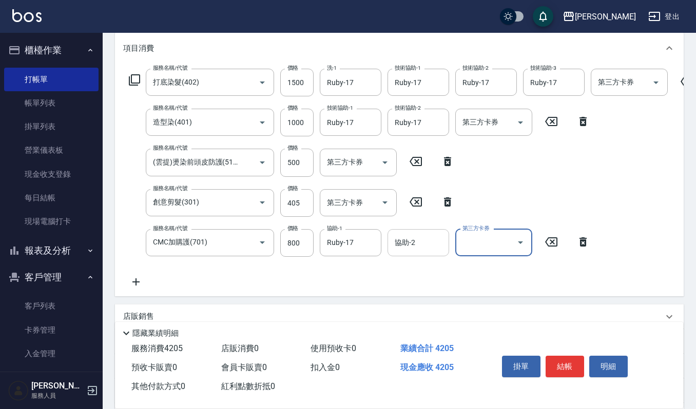
click at [426, 246] on input "協助-2" at bounding box center [418, 243] width 52 height 18
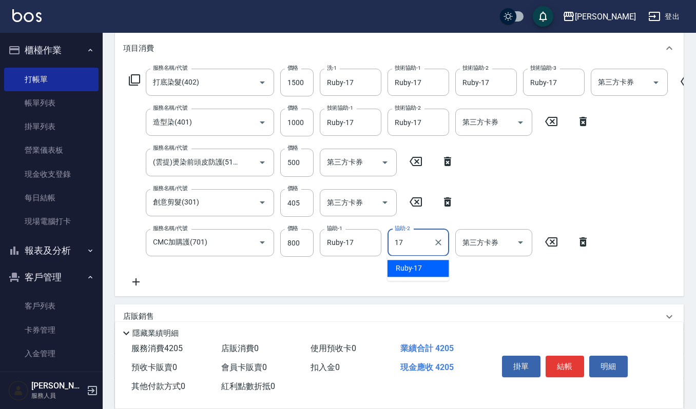
type input "Ruby-17"
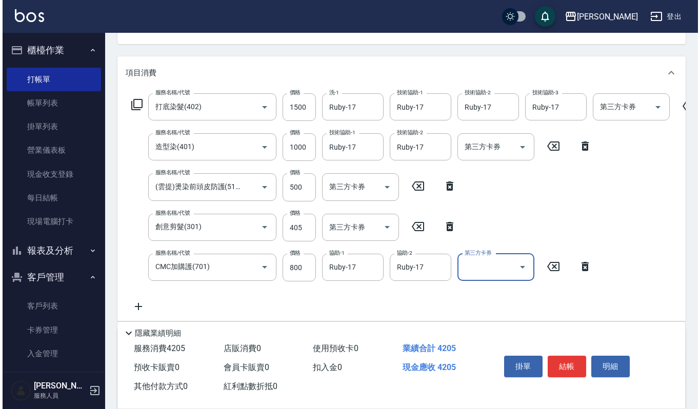
scroll to position [136, 0]
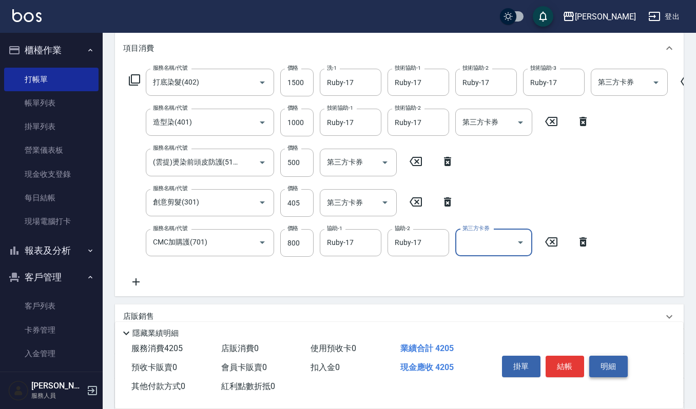
click at [610, 360] on button "明細" at bounding box center [608, 367] width 38 height 22
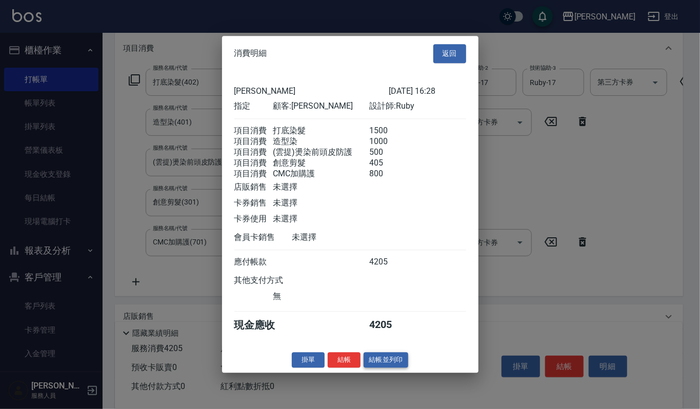
click at [399, 366] on button "結帳並列印" at bounding box center [386, 360] width 45 height 16
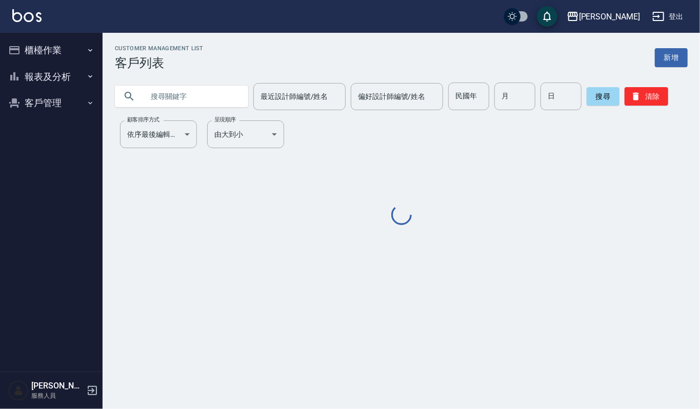
click at [187, 92] on input "text" at bounding box center [192, 97] width 96 height 28
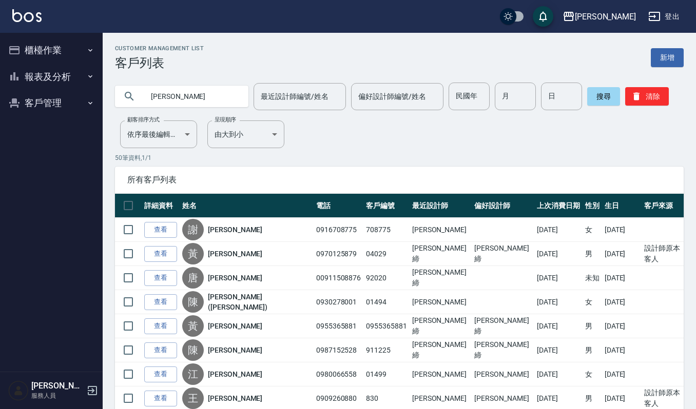
type input "楊幸"
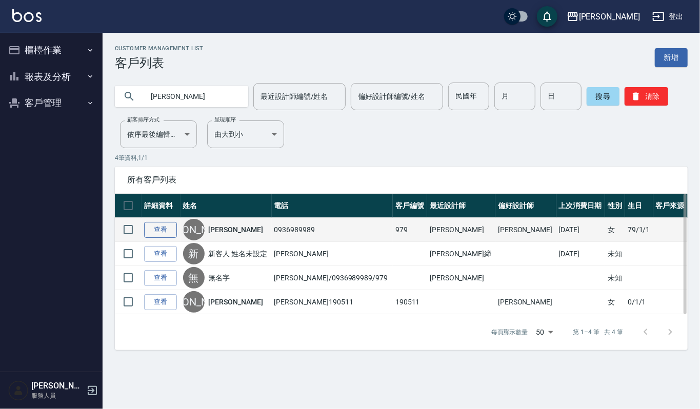
click at [160, 234] on link "查看" at bounding box center [160, 230] width 33 height 16
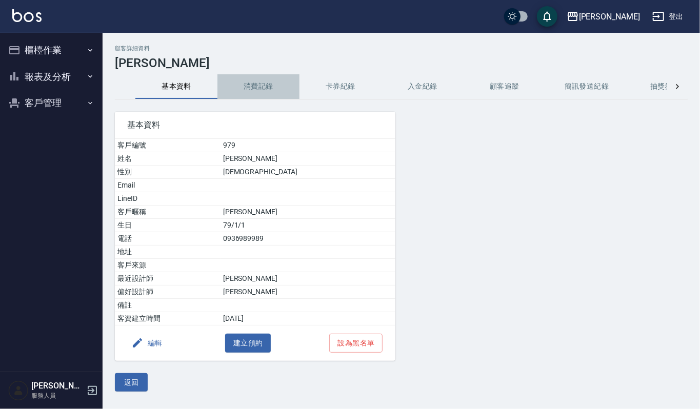
drag, startPoint x: 275, startPoint y: 87, endPoint x: 273, endPoint y: 92, distance: 5.8
click at [273, 92] on button "消費記錄" at bounding box center [259, 86] width 82 height 25
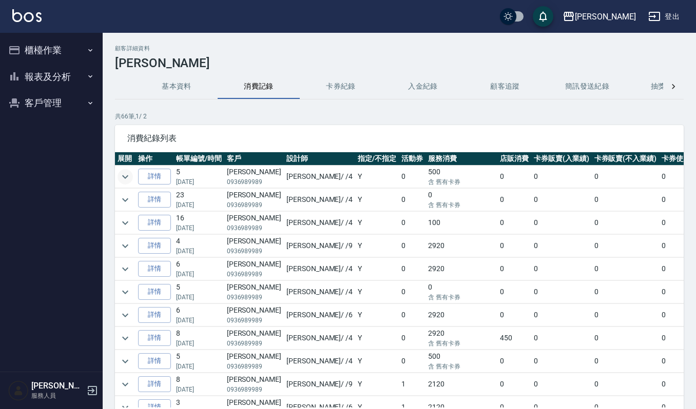
click at [131, 180] on button "expand row" at bounding box center [124, 176] width 15 height 15
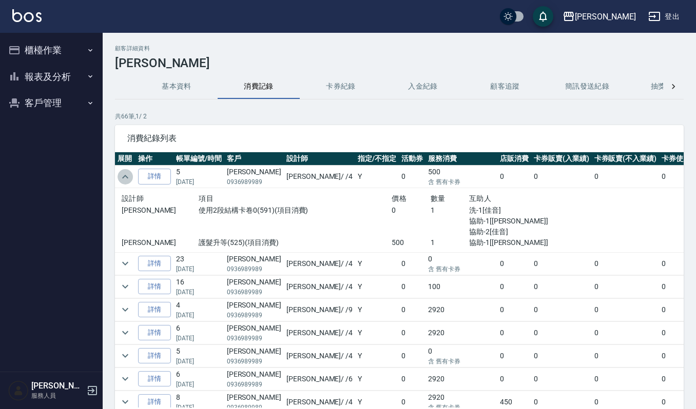
click at [128, 175] on icon "expand row" at bounding box center [125, 177] width 12 height 12
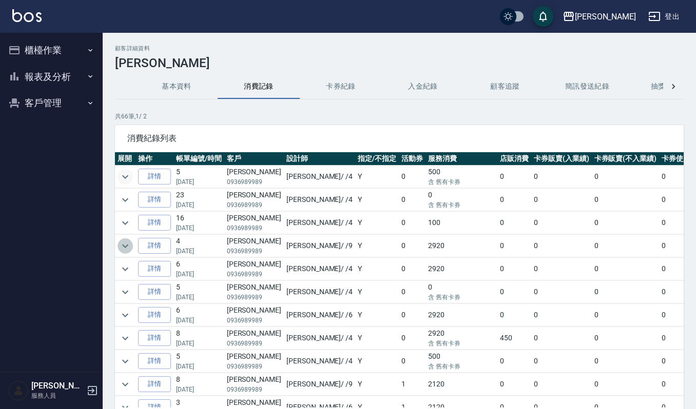
click at [130, 246] on icon "expand row" at bounding box center [125, 246] width 12 height 12
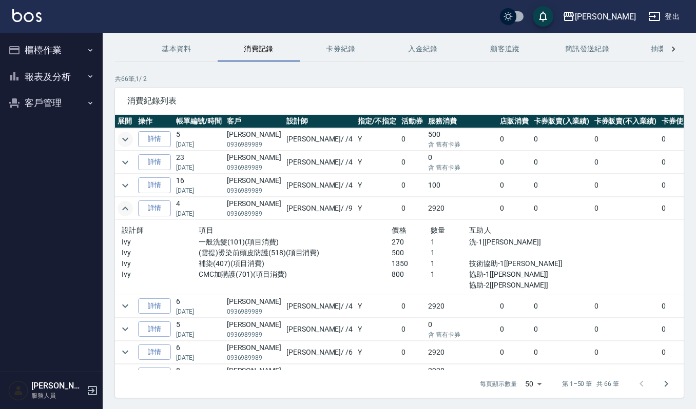
scroll to position [70, 0]
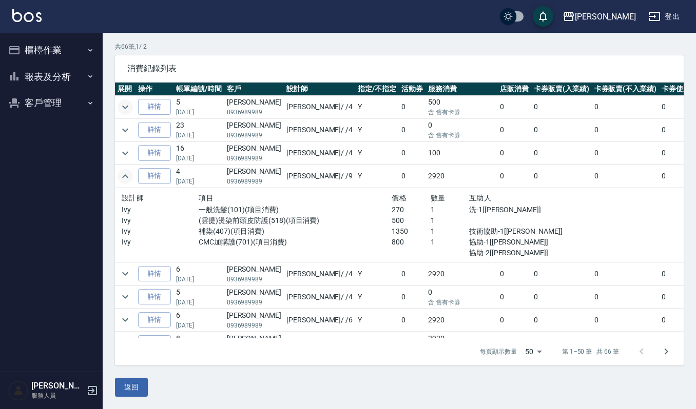
click at [144, 390] on button "返回" at bounding box center [131, 387] width 33 height 19
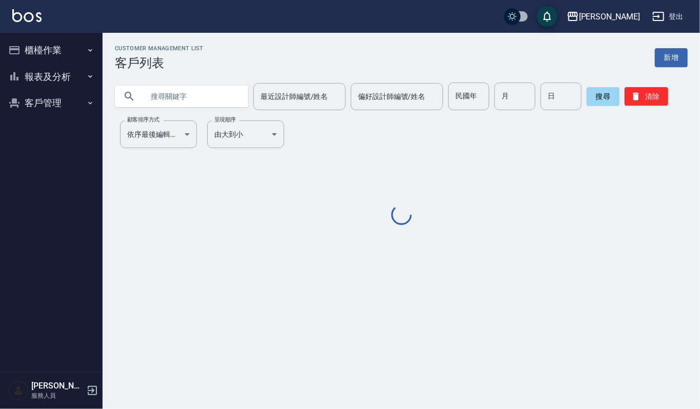
click at [191, 87] on input "text" at bounding box center [192, 97] width 96 height 28
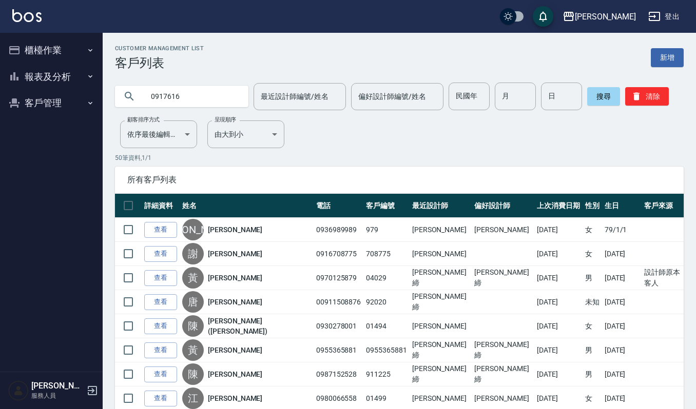
type input "0917616"
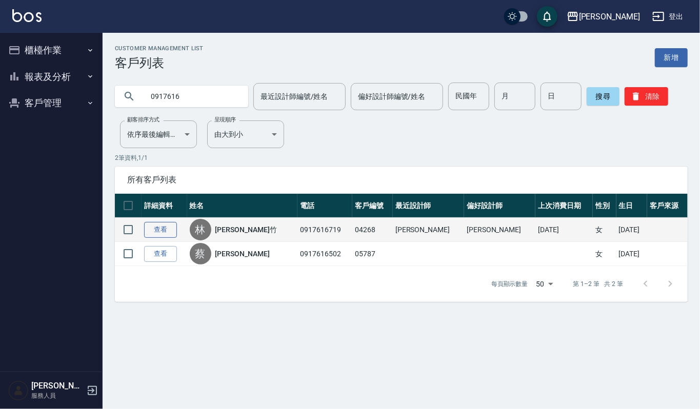
click at [155, 226] on link "查看" at bounding box center [160, 230] width 33 height 16
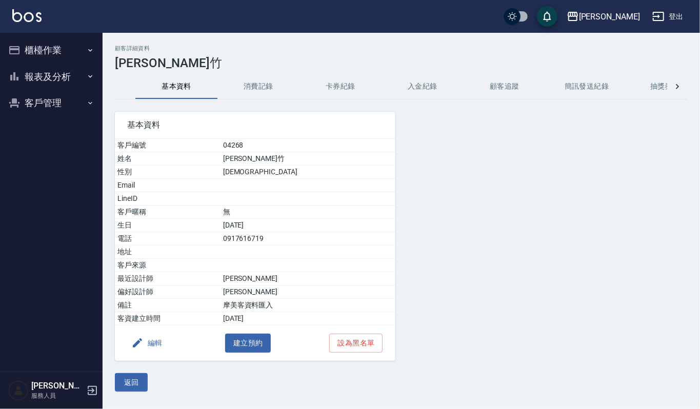
click at [251, 63] on h3 "林軒竹" at bounding box center [401, 63] width 573 height 14
click at [261, 82] on button "消費記錄" at bounding box center [259, 86] width 82 height 25
click at [133, 381] on button "返回" at bounding box center [131, 382] width 33 height 19
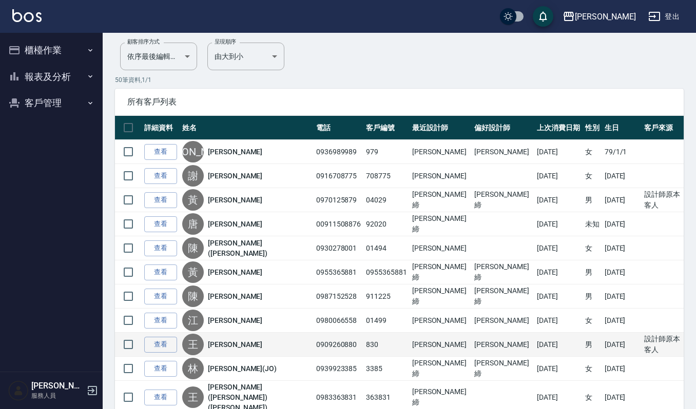
scroll to position [136, 0]
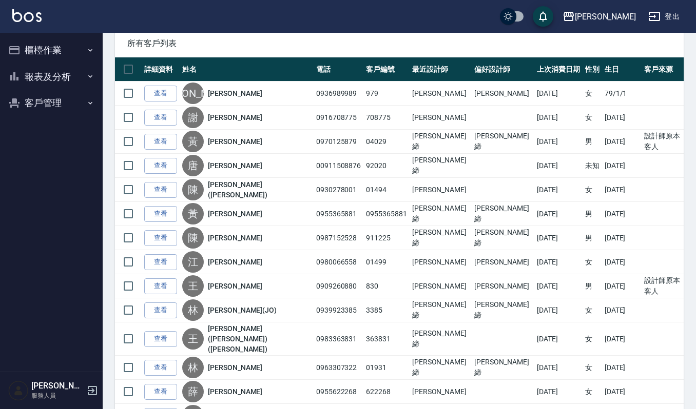
click at [413, 29] on div "上越傑森 登出" at bounding box center [348, 16] width 696 height 33
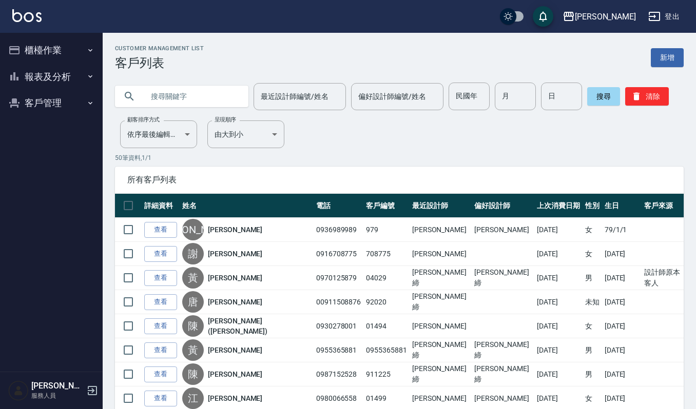
click at [180, 98] on input "text" at bounding box center [192, 97] width 96 height 28
type input "[PERSON_NAME]"
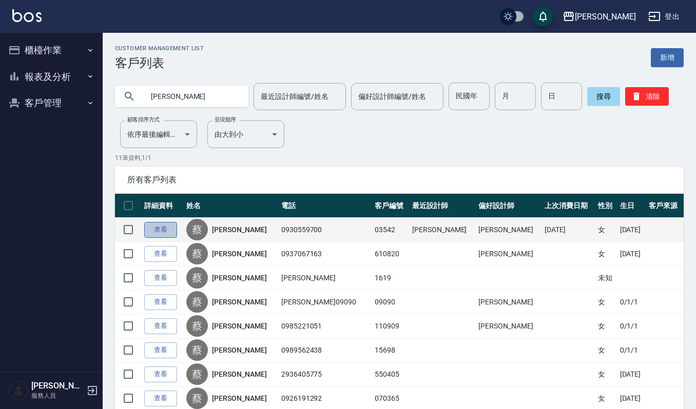
click at [162, 232] on link "查看" at bounding box center [160, 230] width 33 height 16
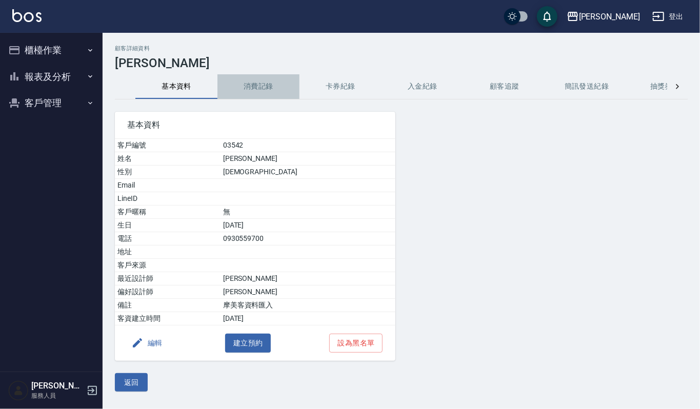
click at [261, 85] on button "消費記錄" at bounding box center [259, 86] width 82 height 25
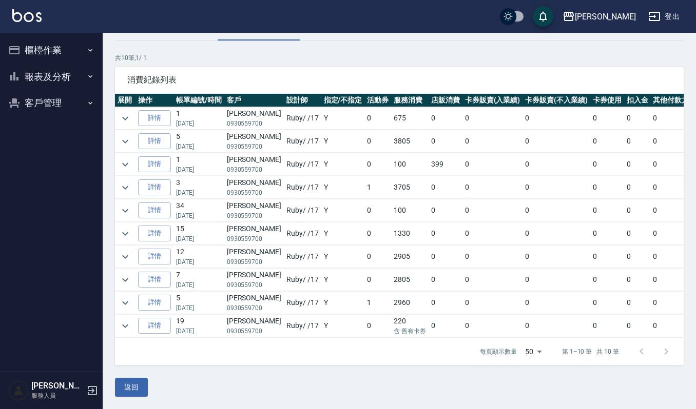
scroll to position [70, 0]
click at [125, 135] on icon "expand row" at bounding box center [125, 141] width 12 height 12
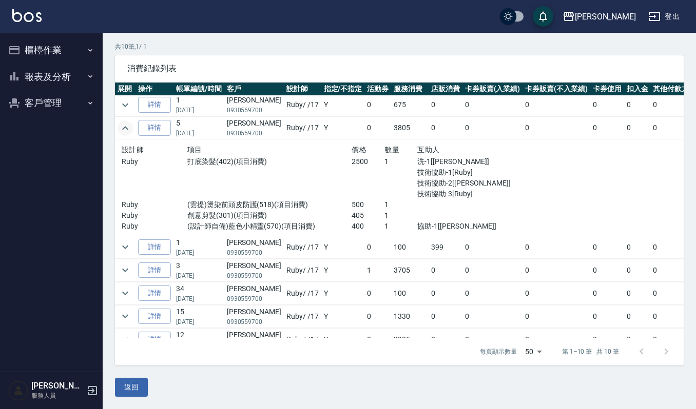
click at [124, 128] on icon "expand row" at bounding box center [125, 128] width 6 height 4
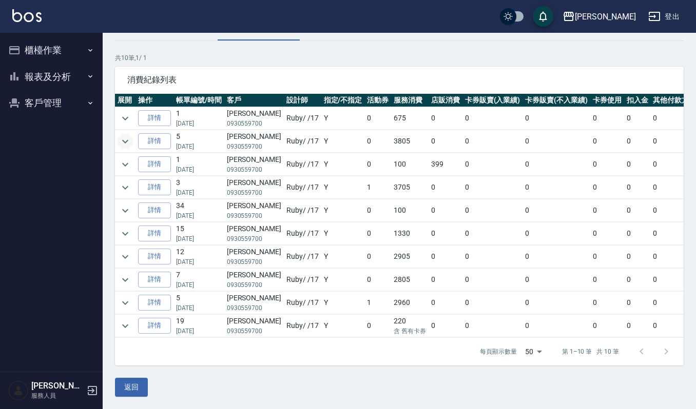
scroll to position [2, 0]
click at [124, 182] on icon "expand row" at bounding box center [125, 188] width 12 height 12
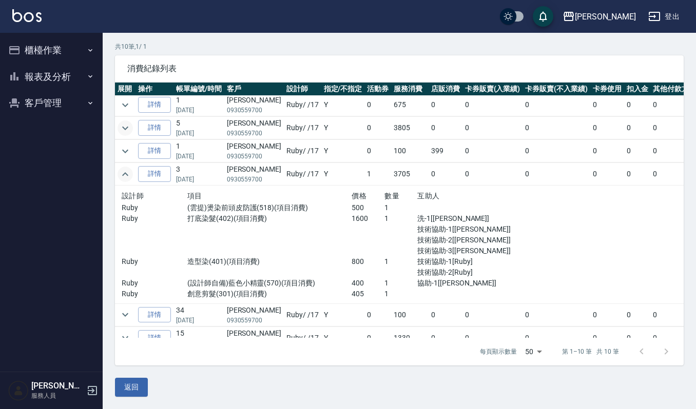
click at [124, 173] on icon "expand row" at bounding box center [125, 174] width 12 height 12
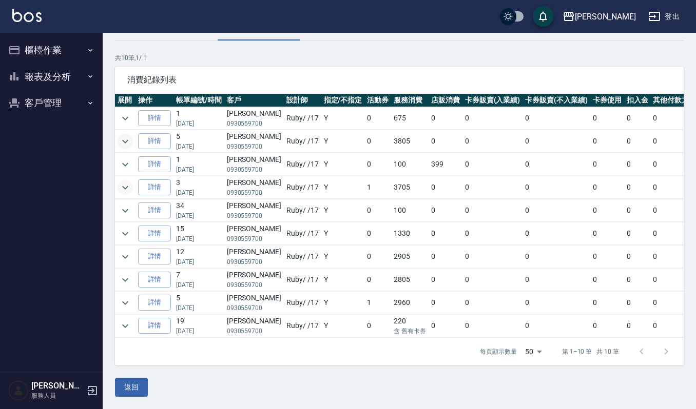
scroll to position [0, 0]
